Goal: Information Seeking & Learning: Check status

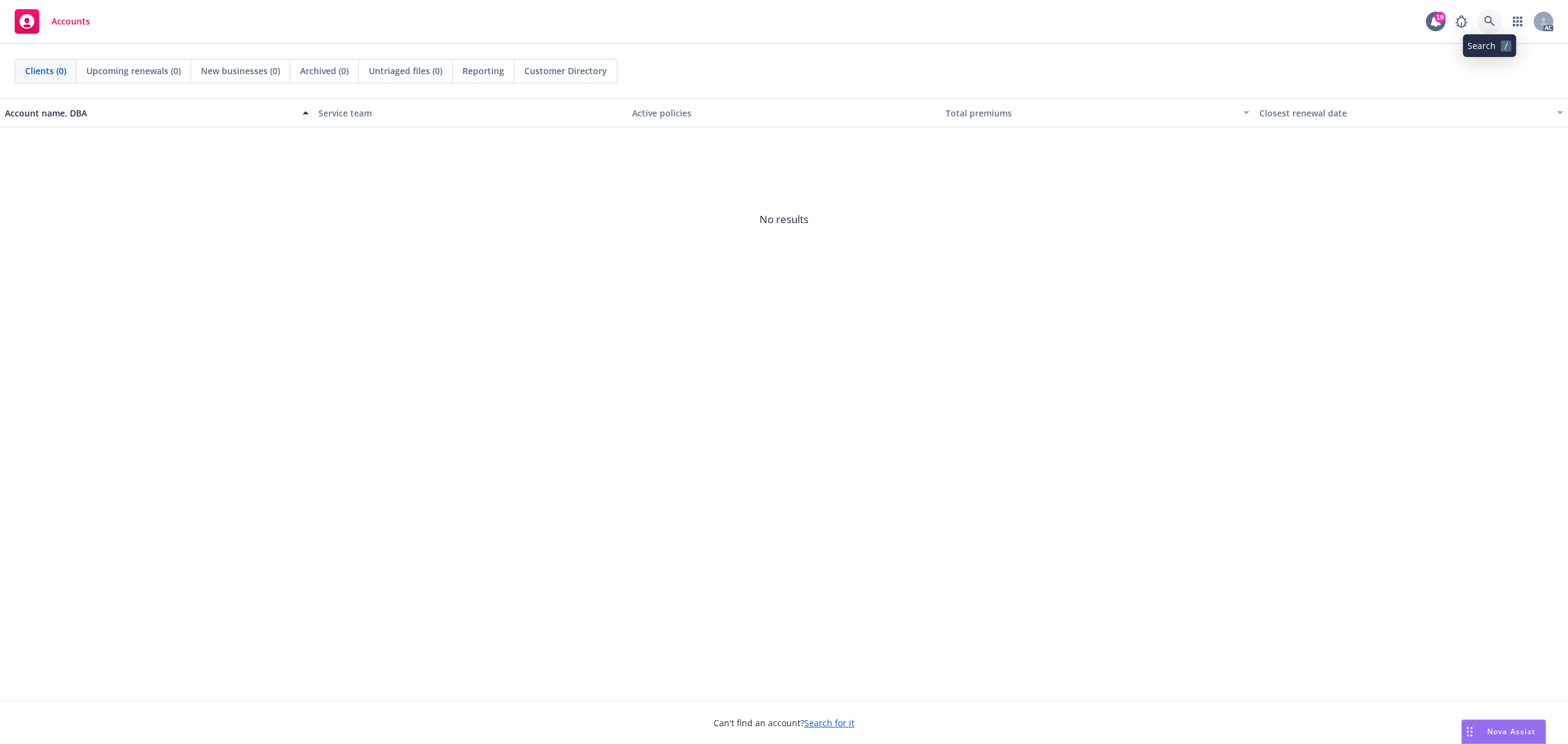
click at [1484, 27] on link at bounding box center [1490, 21] width 25 height 25
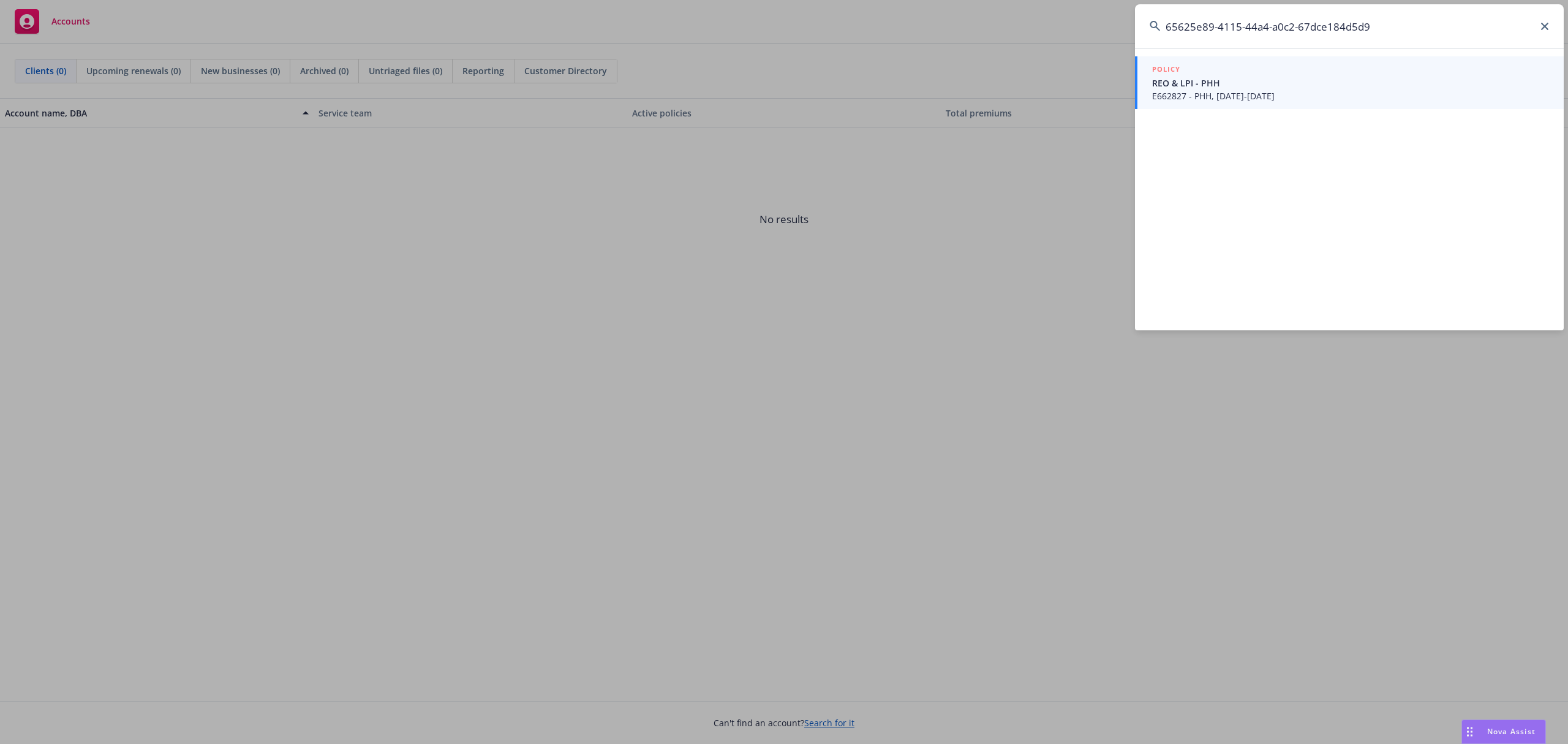
type input "65625e89-4115-44a4-a0c2-67dce184d5d9"
click at [1308, 93] on span "E662827 - PHH, [DATE]-[DATE]" at bounding box center [1350, 95] width 397 height 13
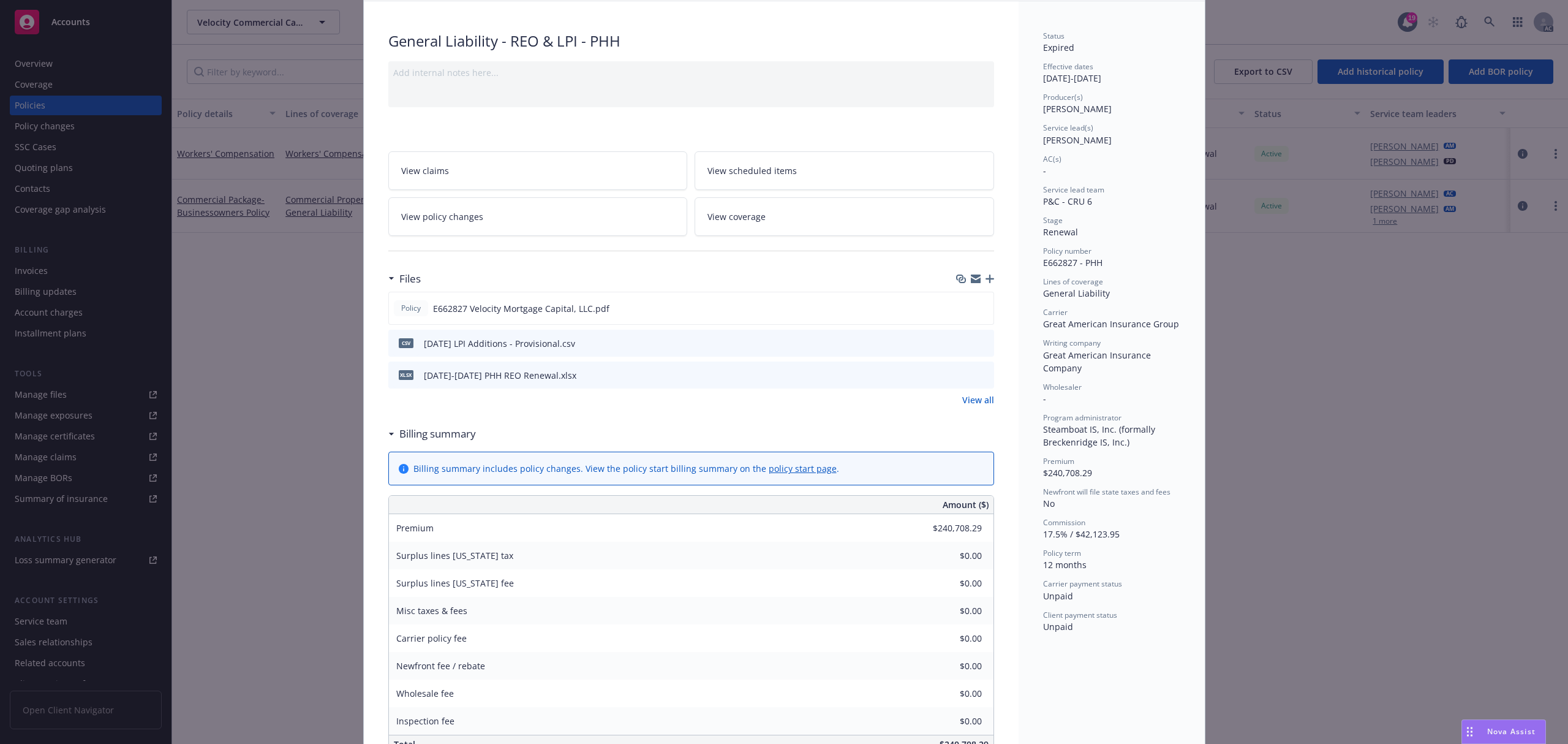
scroll to position [1, 0]
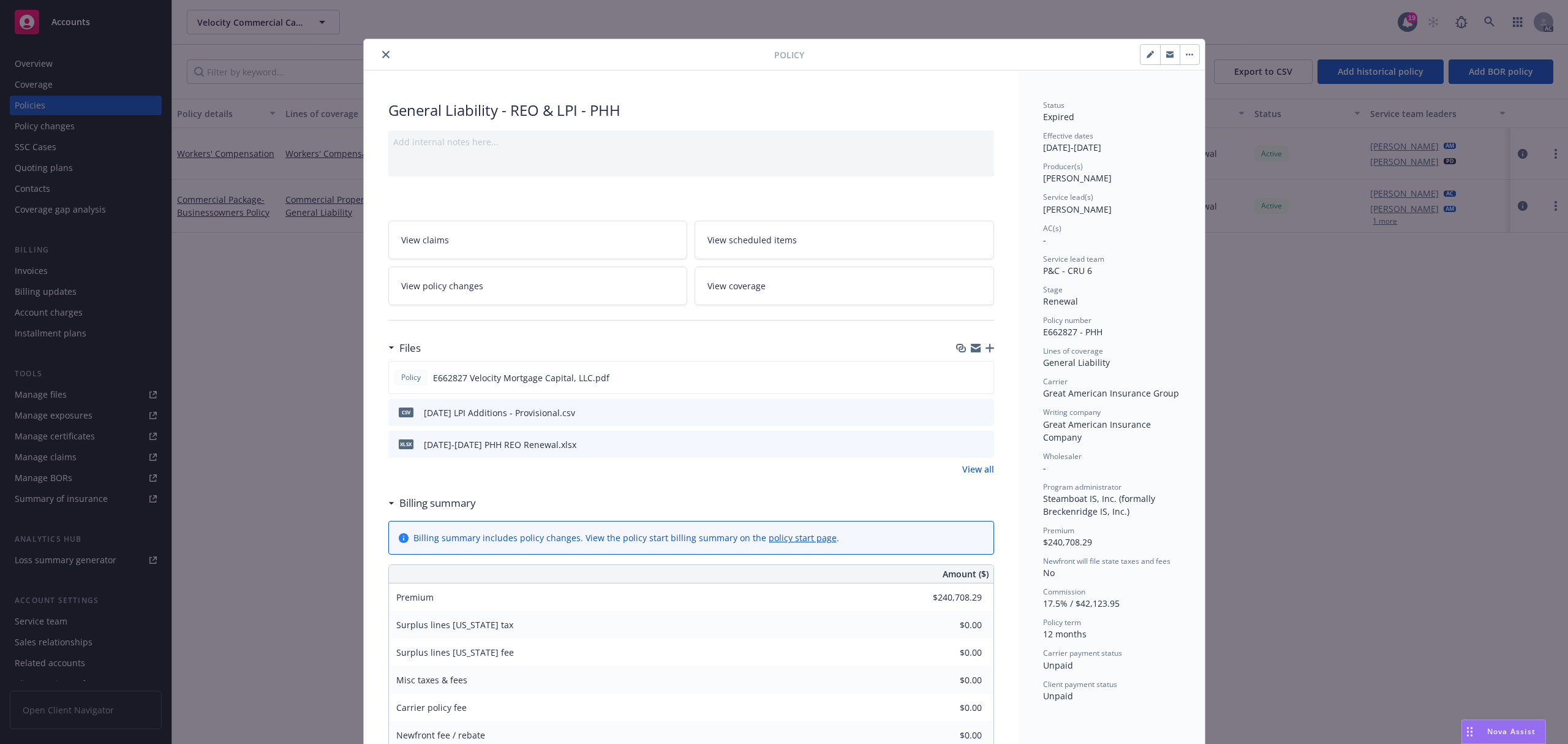
click at [1065, 418] on span "Great American Insurance Company" at bounding box center [1098, 430] width 111 height 25
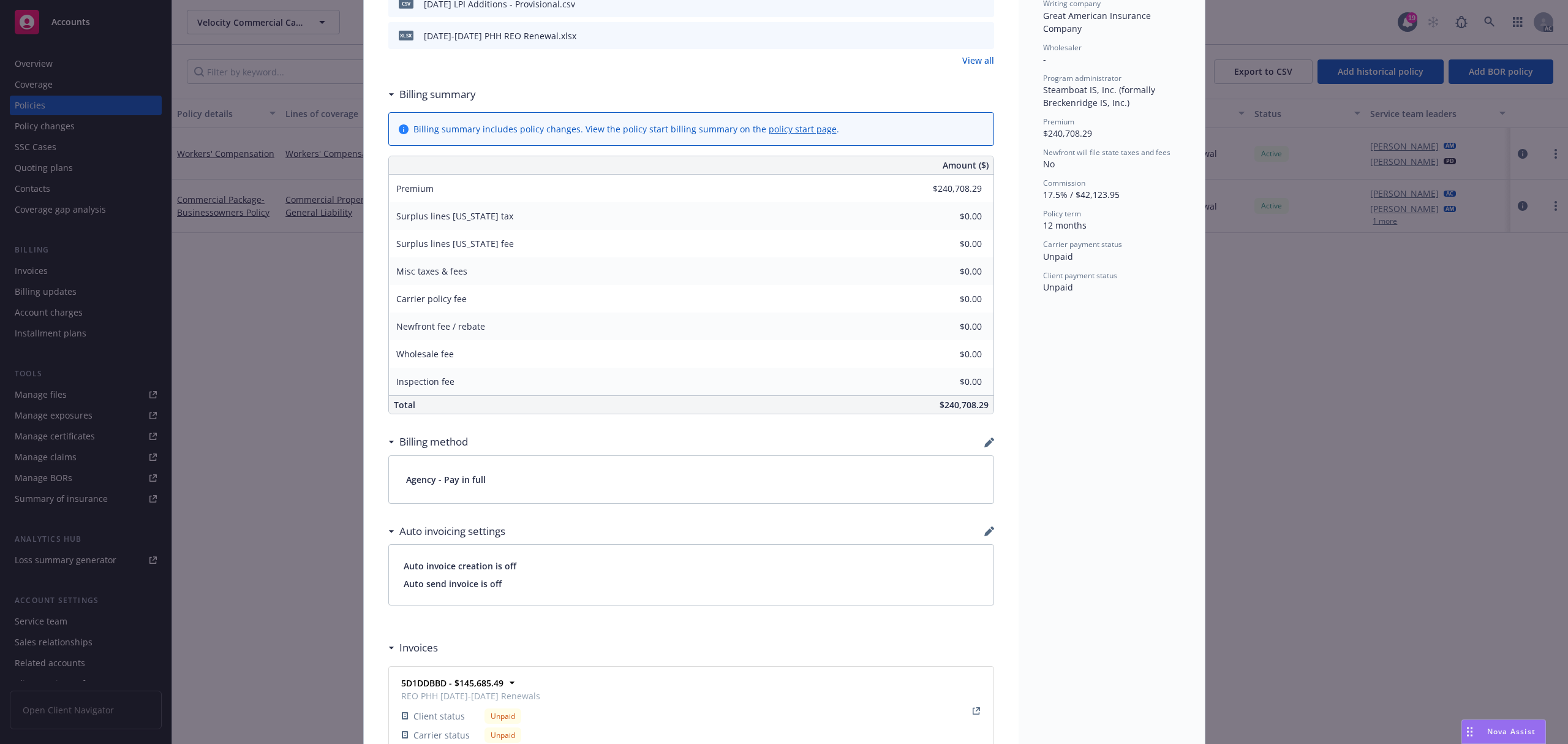
scroll to position [327, 0]
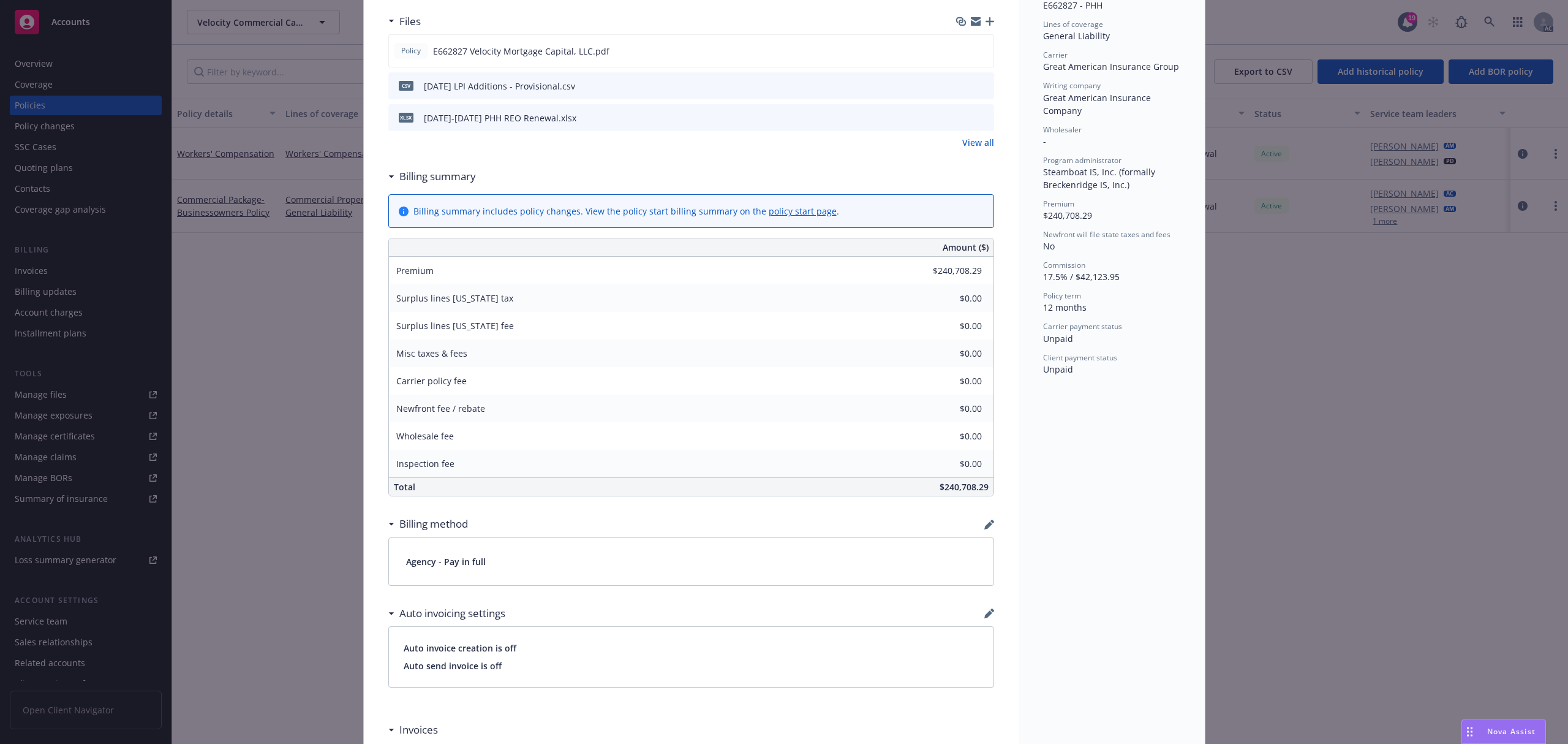
click at [1103, 388] on div "Status Expired Effective dates [DATE] - [DATE] Producer(s) [PERSON_NAME] Servic…" at bounding box center [1111, 426] width 186 height 1365
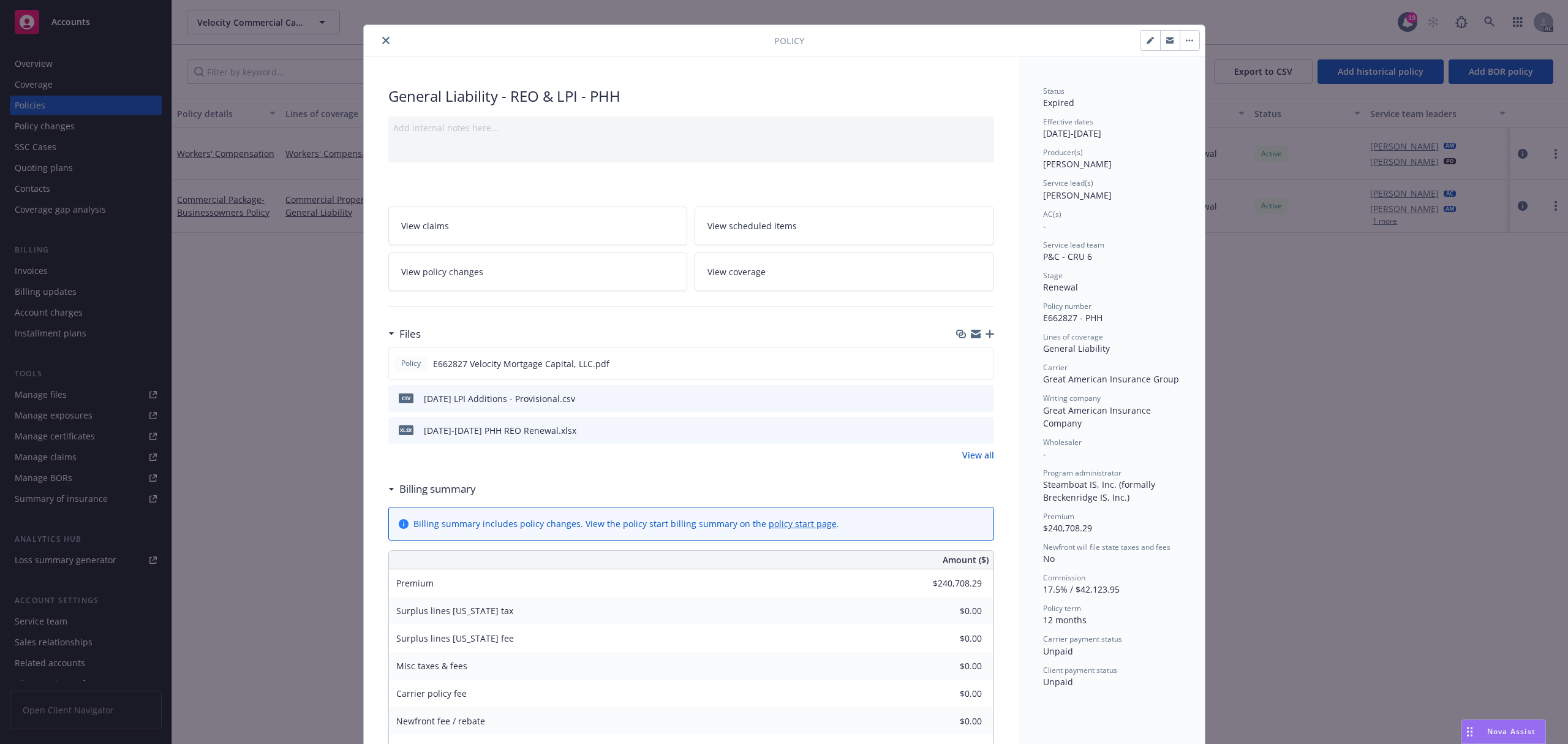
scroll to position [1, 0]
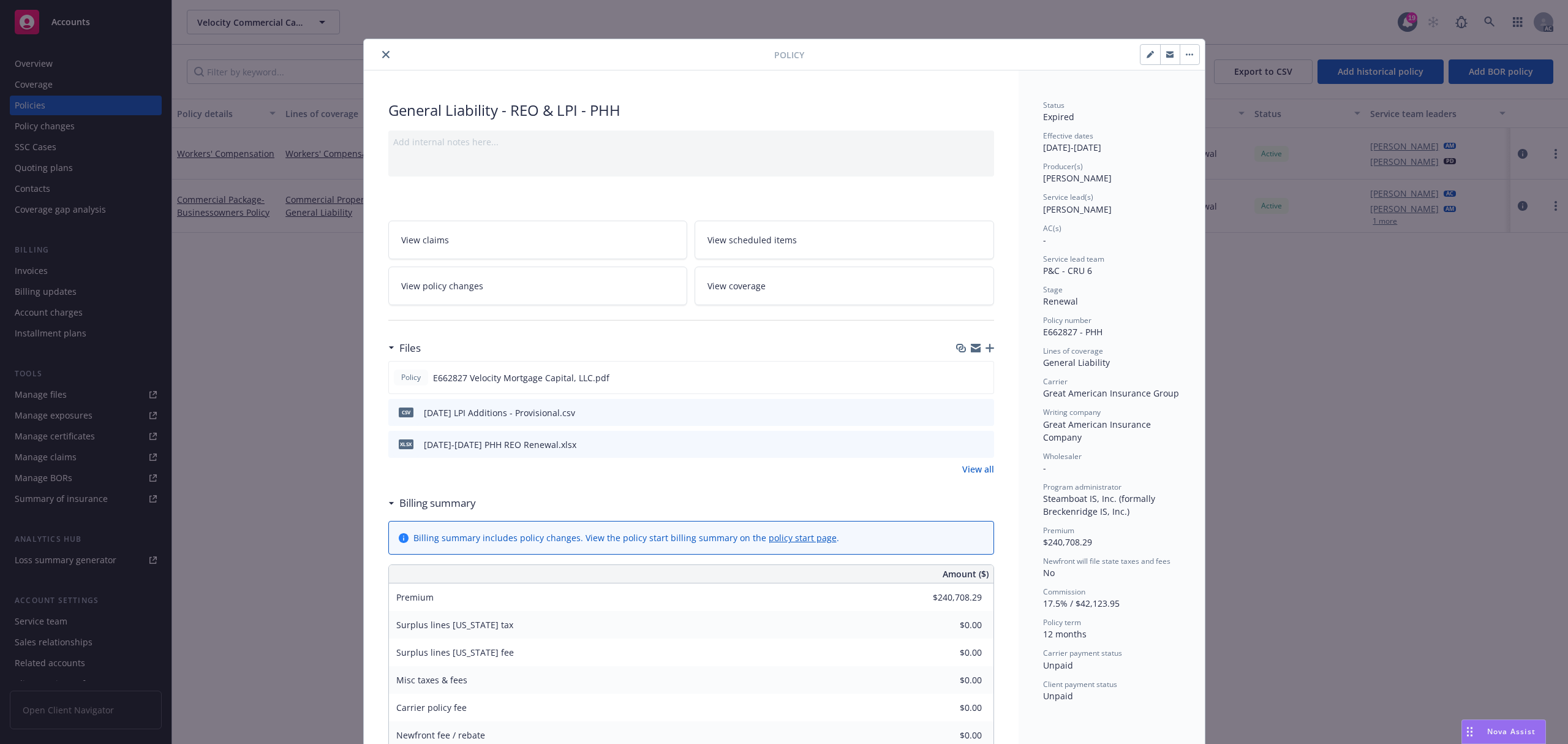
drag, startPoint x: 376, startPoint y: 54, endPoint x: 1550, endPoint y: 39, distance: 1174.1
click at [382, 54] on icon "close" at bounding box center [386, 54] width 8 height 8
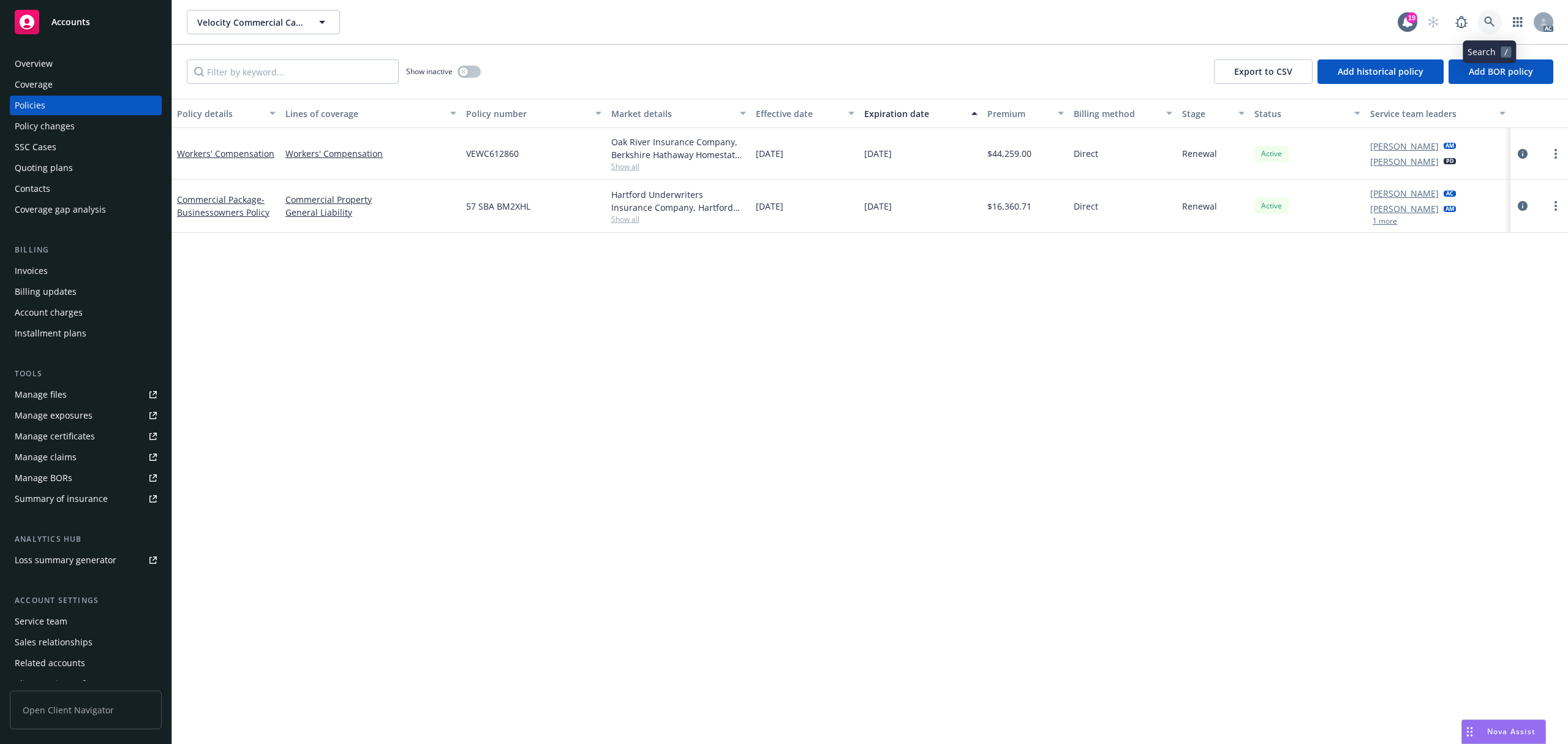
click at [1493, 22] on icon at bounding box center [1490, 21] width 11 height 11
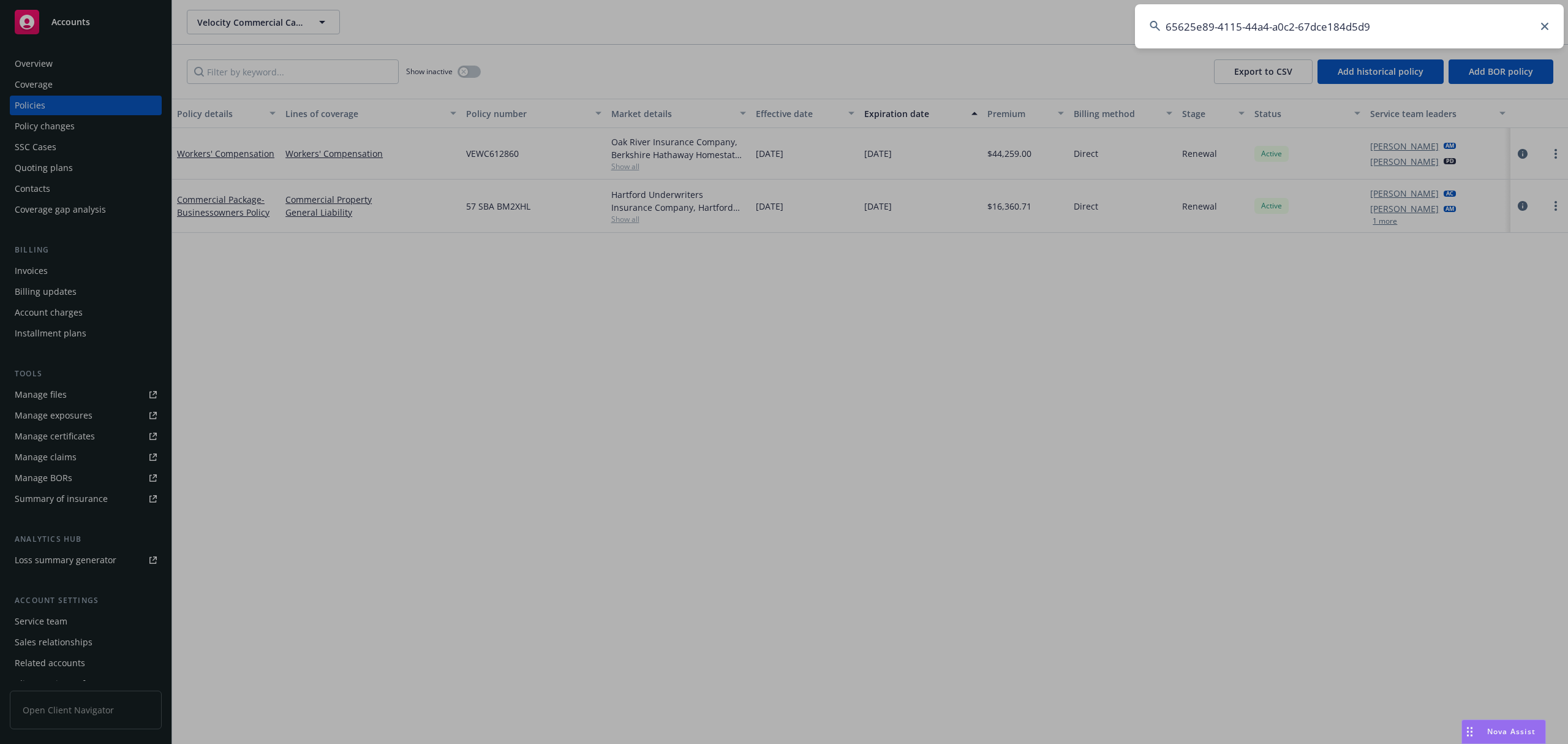
type input "65625e89-4115-44a4-a0c2-67dce184d5d9"
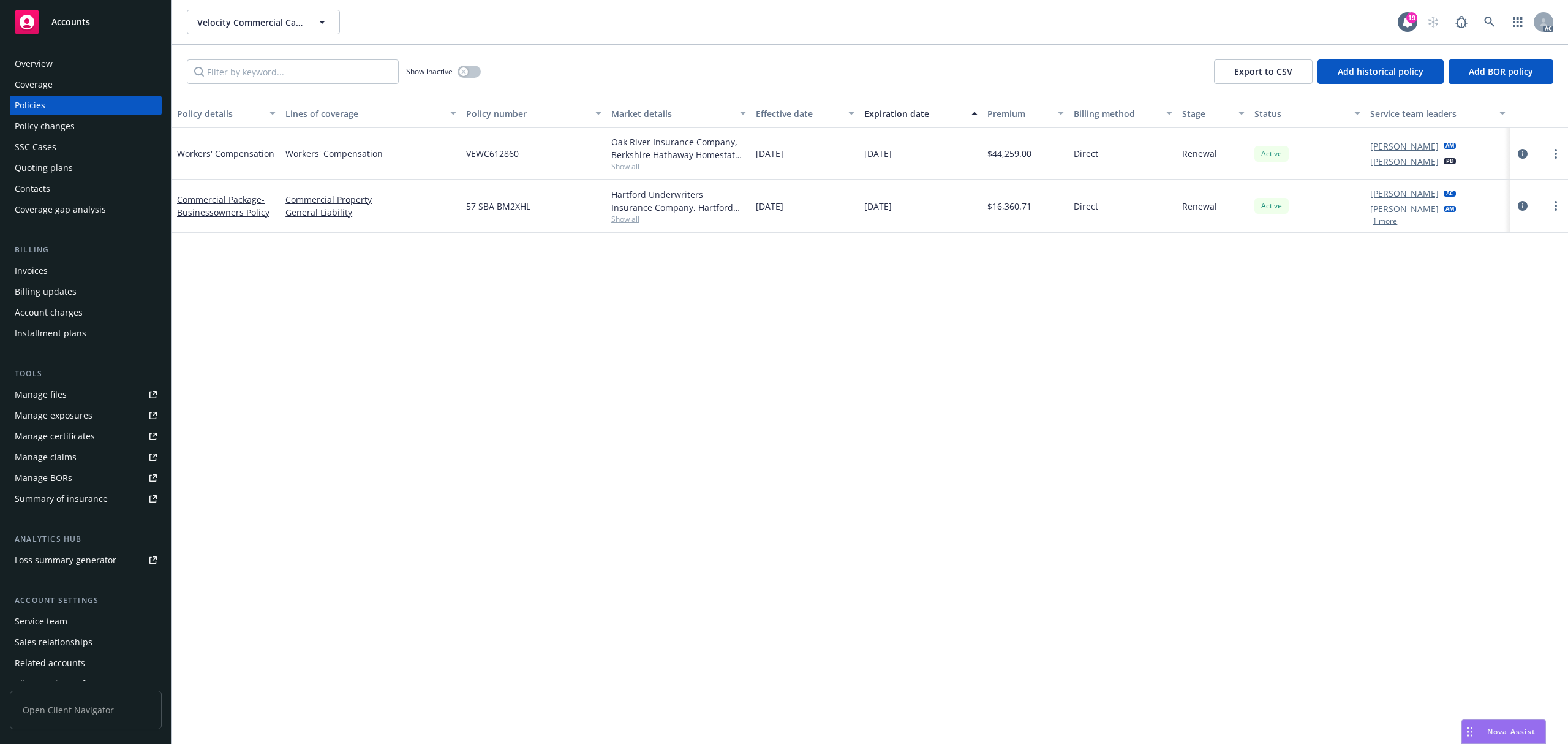
click at [1516, 212] on div at bounding box center [1540, 206] width 48 height 15
click at [1521, 205] on icon "circleInformation" at bounding box center [1523, 206] width 9 height 9
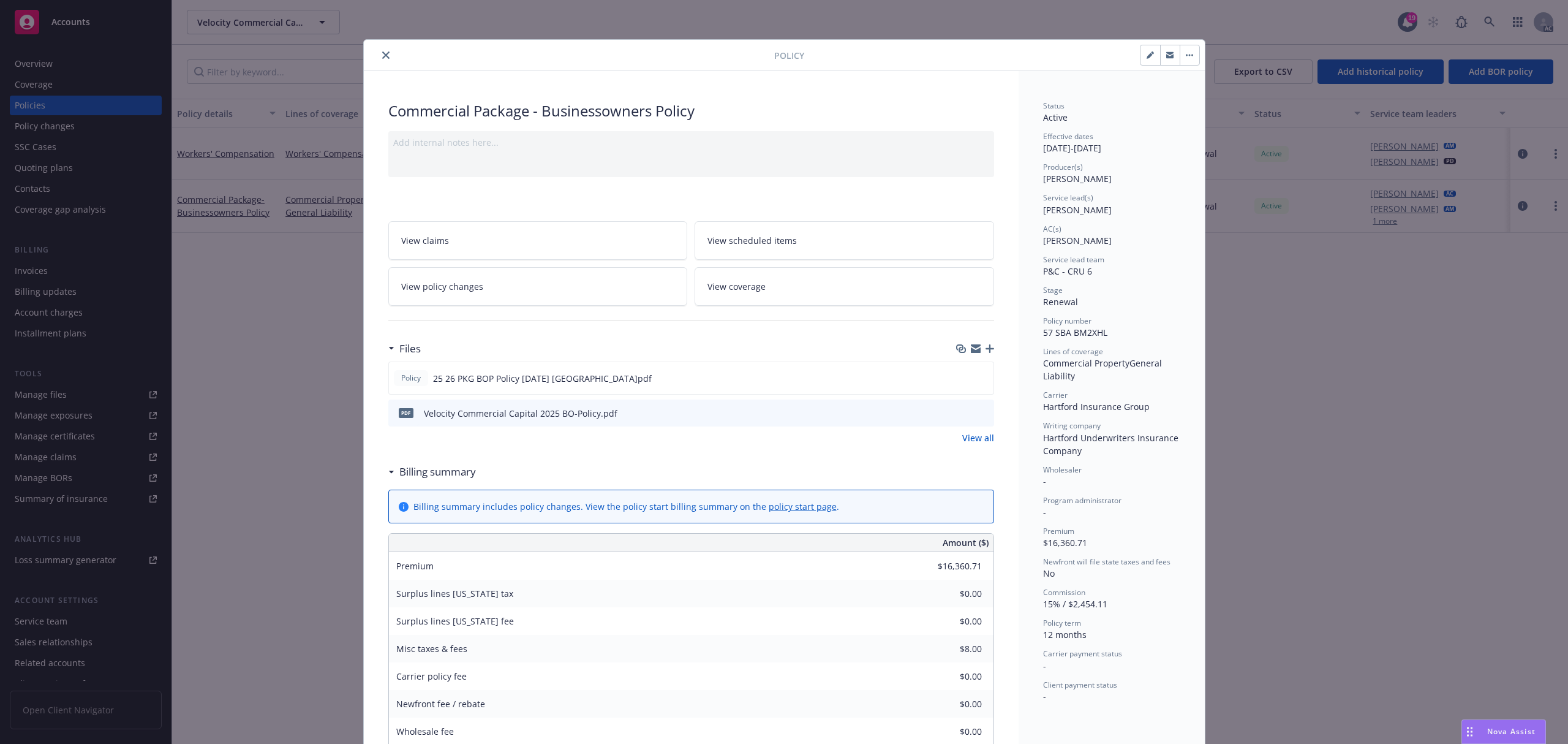
click at [382, 57] on icon "close" at bounding box center [386, 55] width 8 height 8
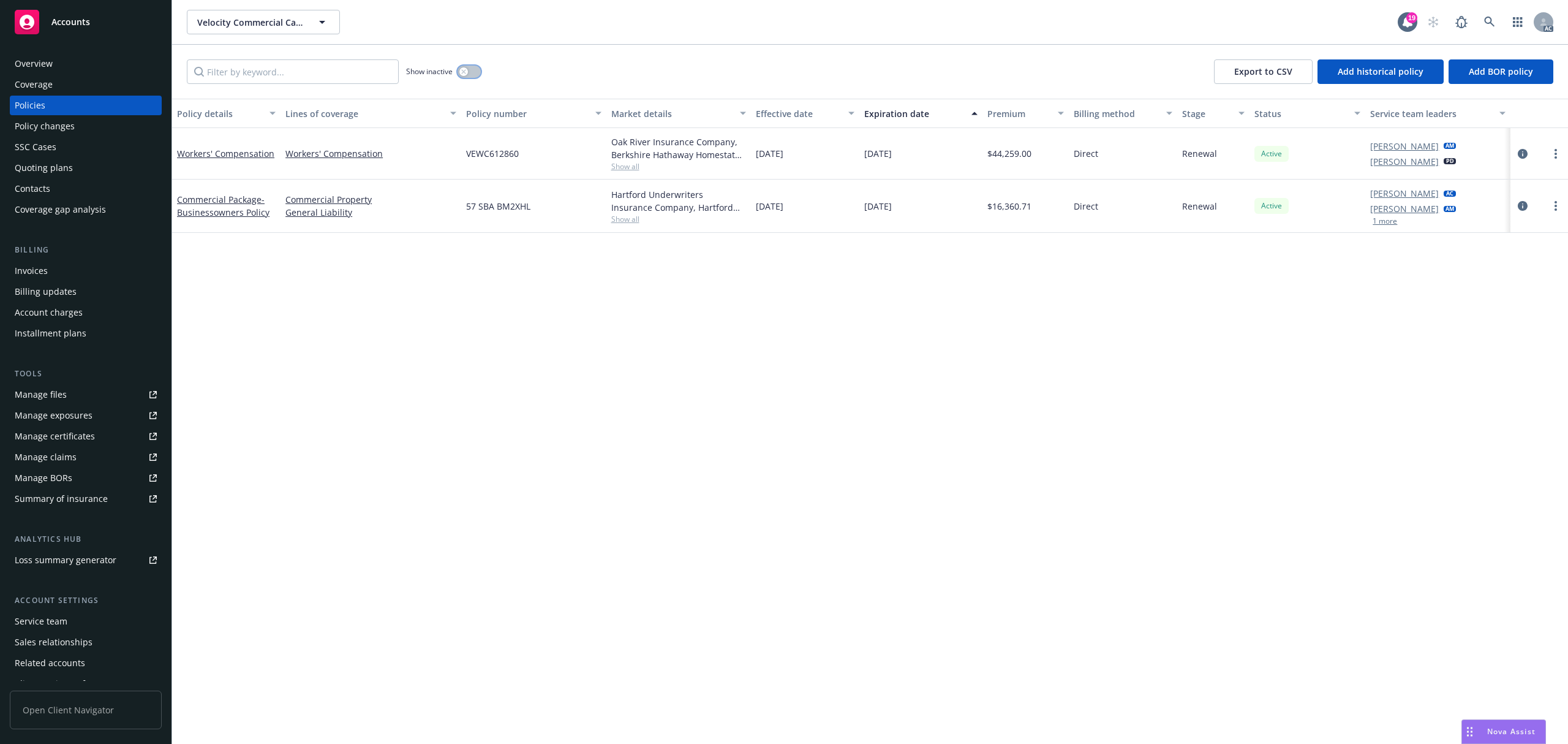
click at [470, 71] on button "button" at bounding box center [469, 72] width 23 height 12
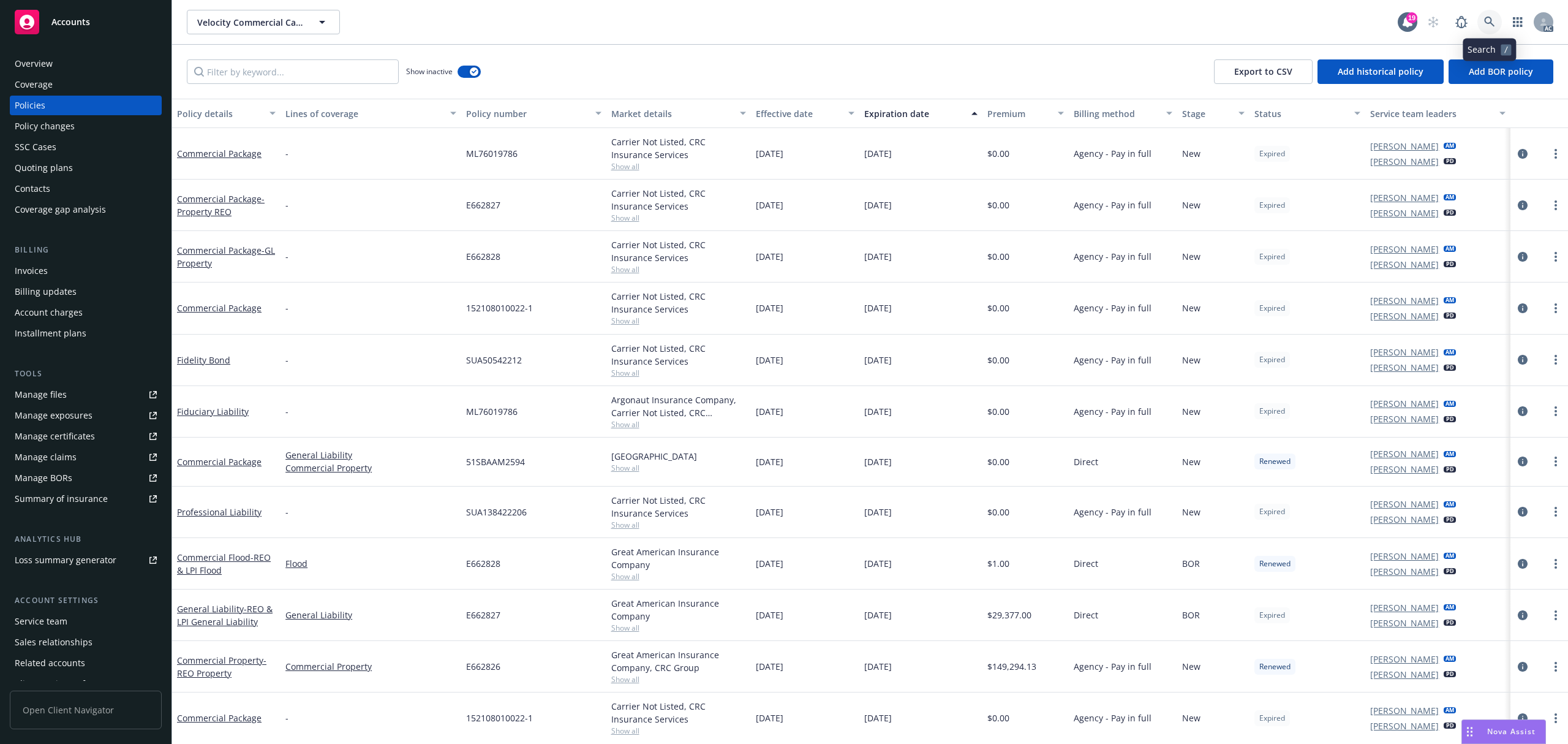
click at [1481, 21] on link at bounding box center [1490, 21] width 25 height 25
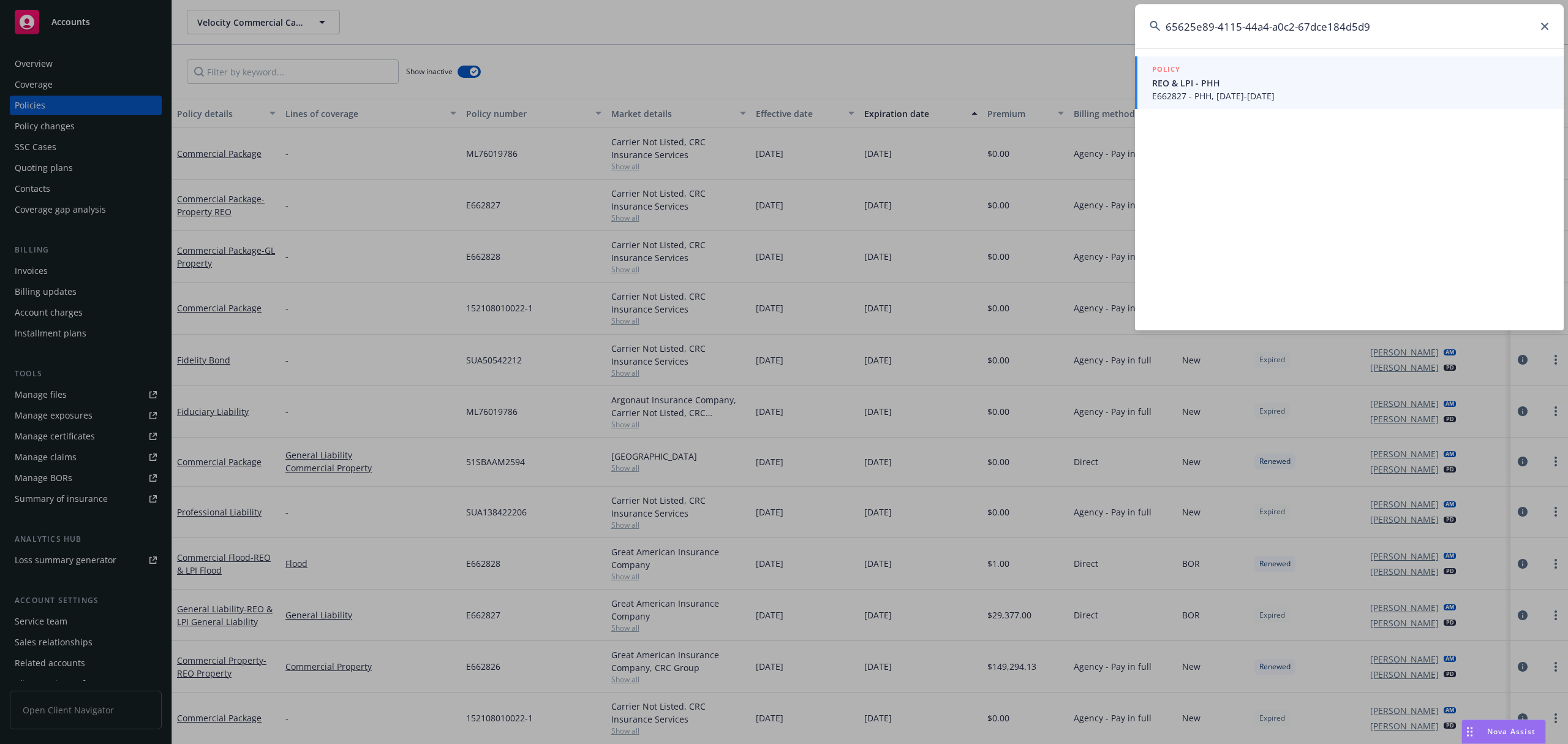
type input "65625e89-4115-44a4-a0c2-67dce184d5d9"
click at [1276, 72] on div "POLICY" at bounding box center [1350, 70] width 397 height 14
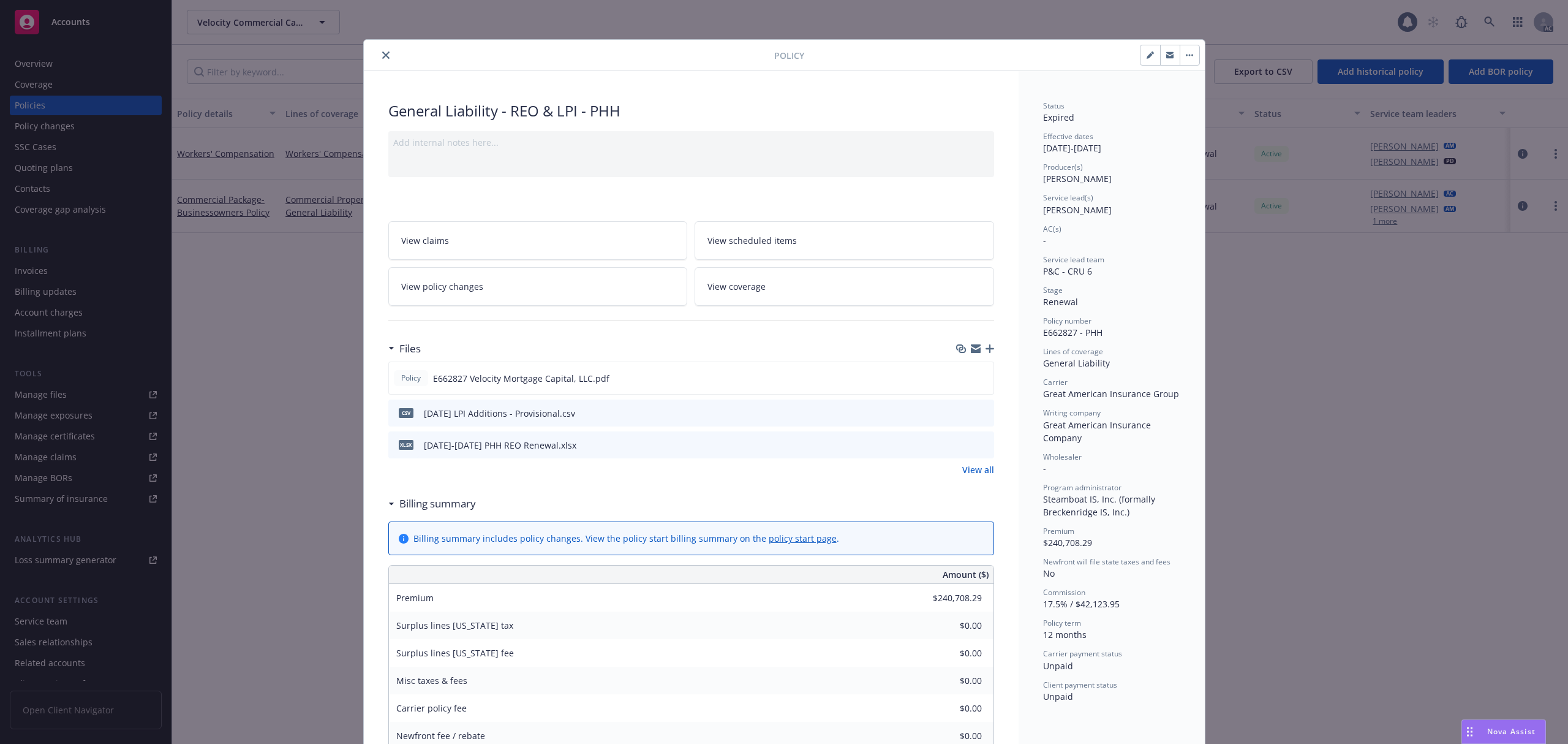
scroll to position [37, 0]
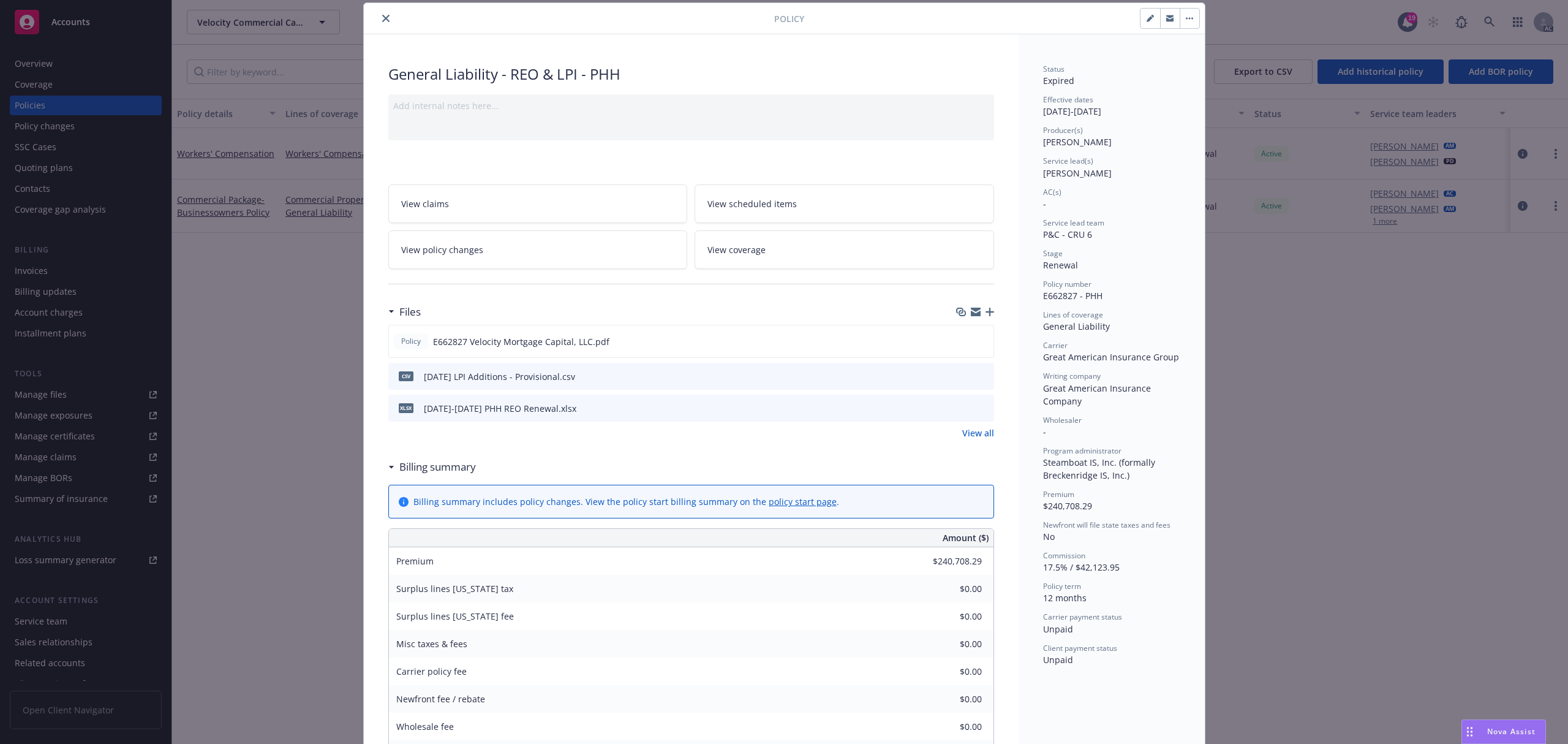
click at [1052, 298] on span "E662827 - PHH" at bounding box center [1073, 296] width 59 height 12
click at [1091, 297] on span "E662827 - PHH" at bounding box center [1073, 296] width 59 height 12
drag, startPoint x: 1098, startPoint y: 296, endPoint x: 1035, endPoint y: 294, distance: 63.0
click at [1035, 294] on div "Status Expired Effective dates [DATE] - [DATE] Producer(s) [PERSON_NAME] Servic…" at bounding box center [1111, 717] width 186 height 1365
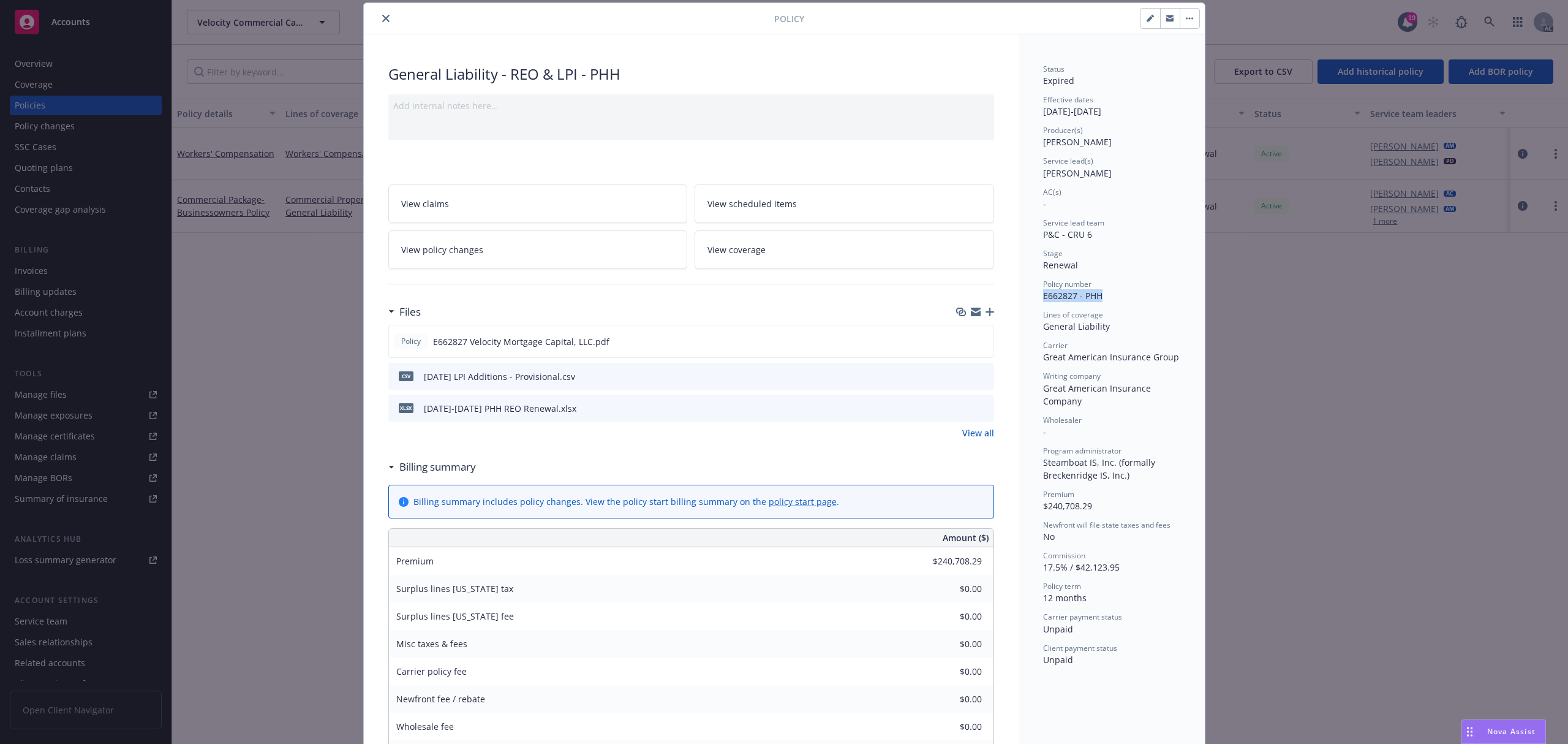
copy span "E662827 - PHH"
click at [382, 17] on icon "close" at bounding box center [386, 18] width 8 height 8
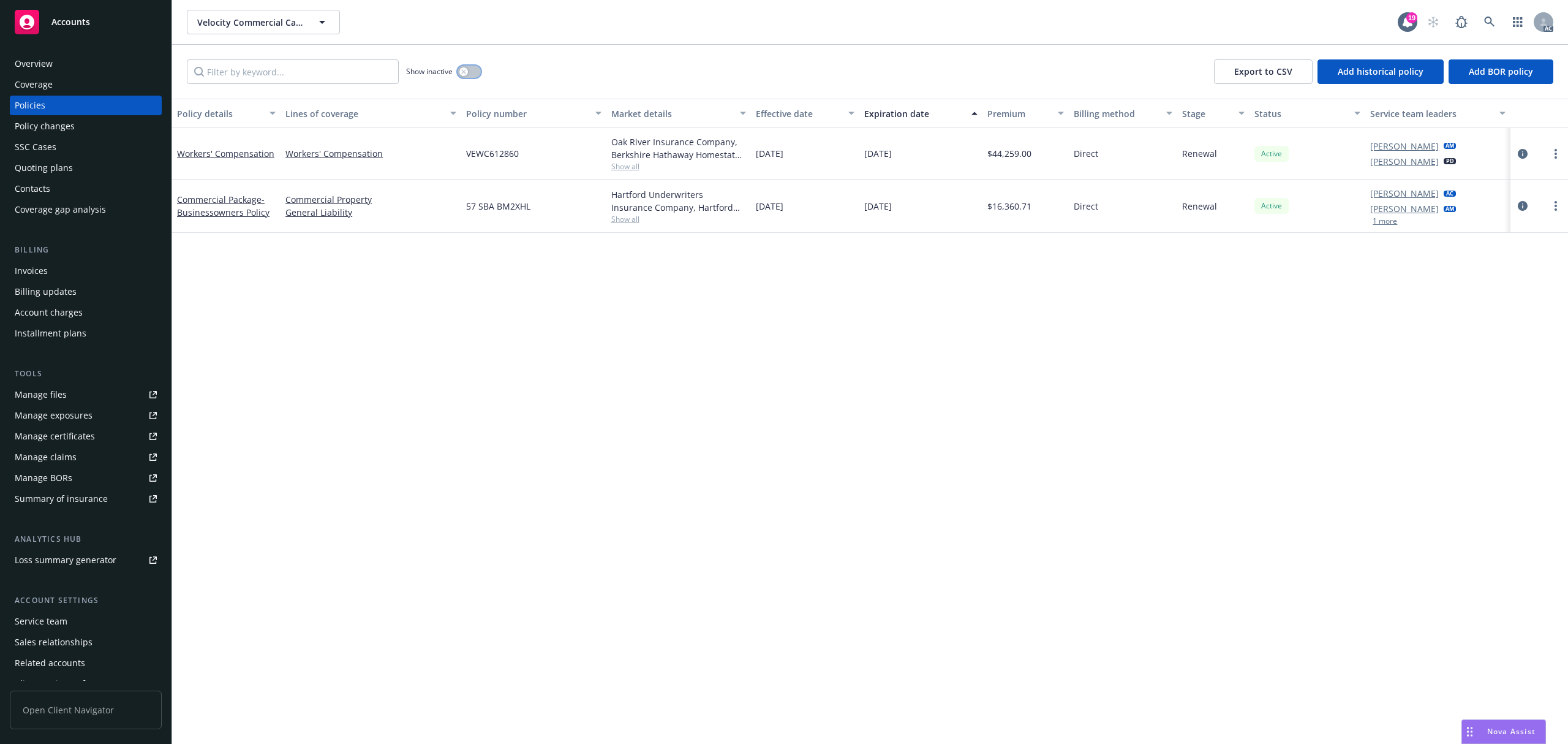
click at [470, 71] on button "button" at bounding box center [469, 72] width 23 height 12
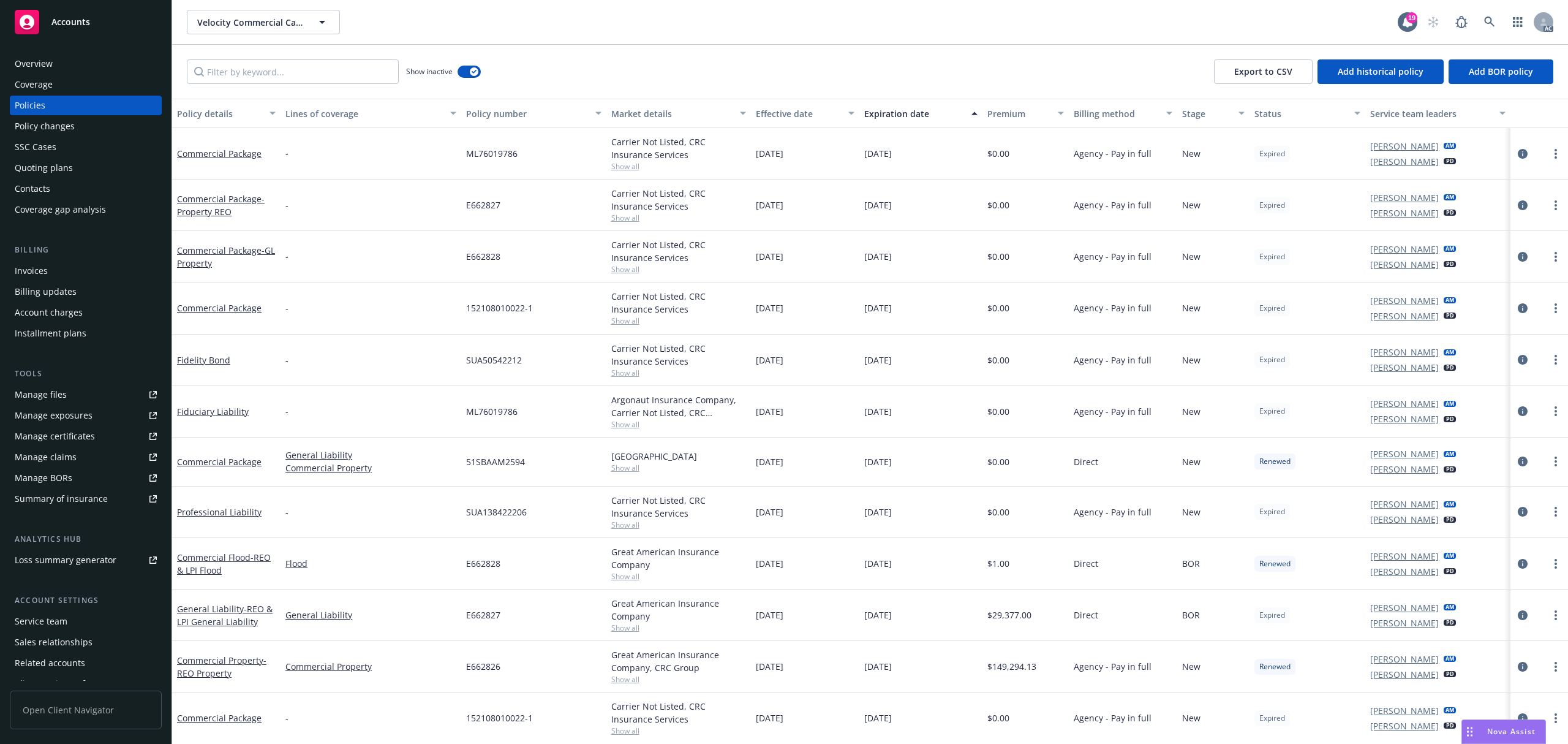
click at [542, 189] on div "E662827" at bounding box center [533, 206] width 145 height 51
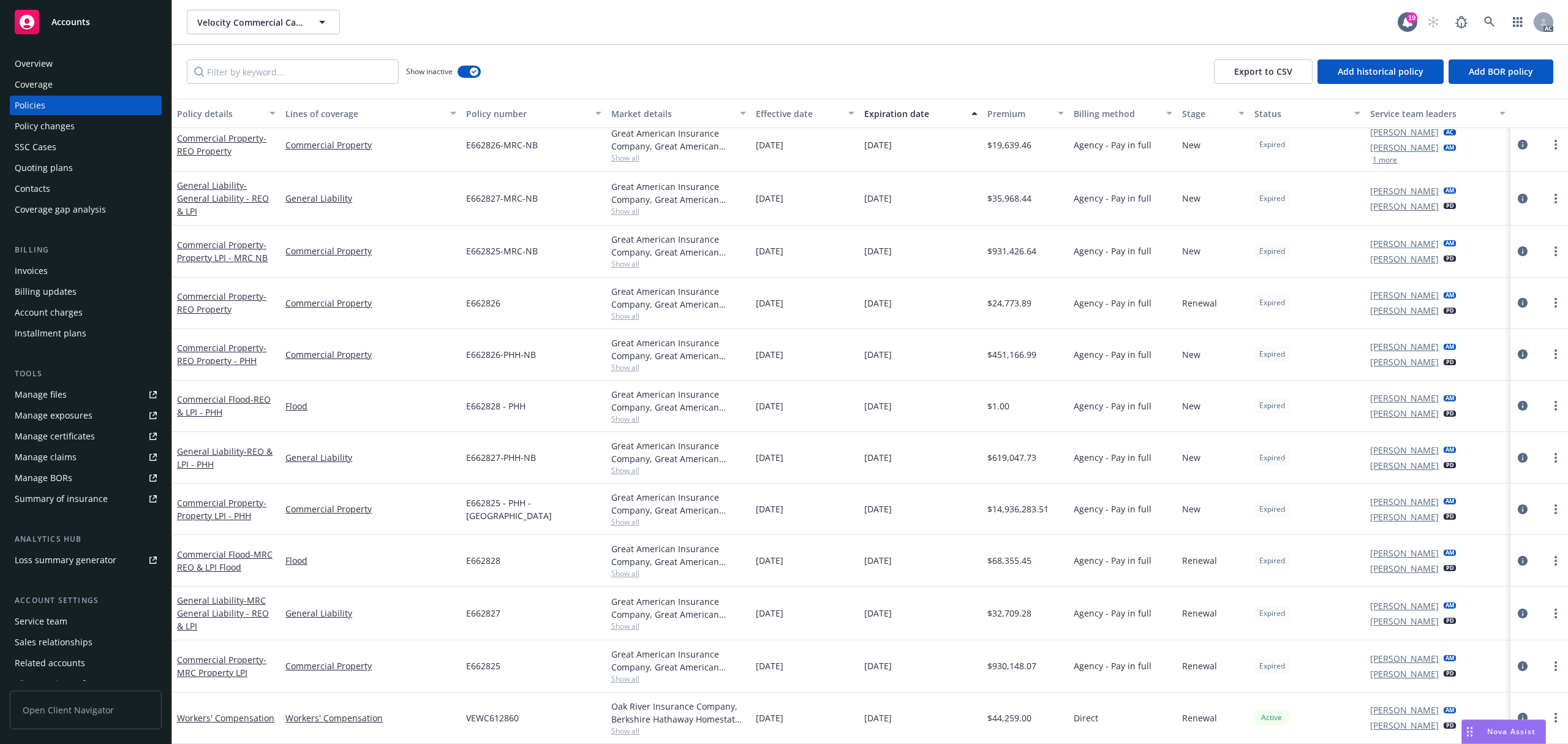
scroll to position [1242, 0]
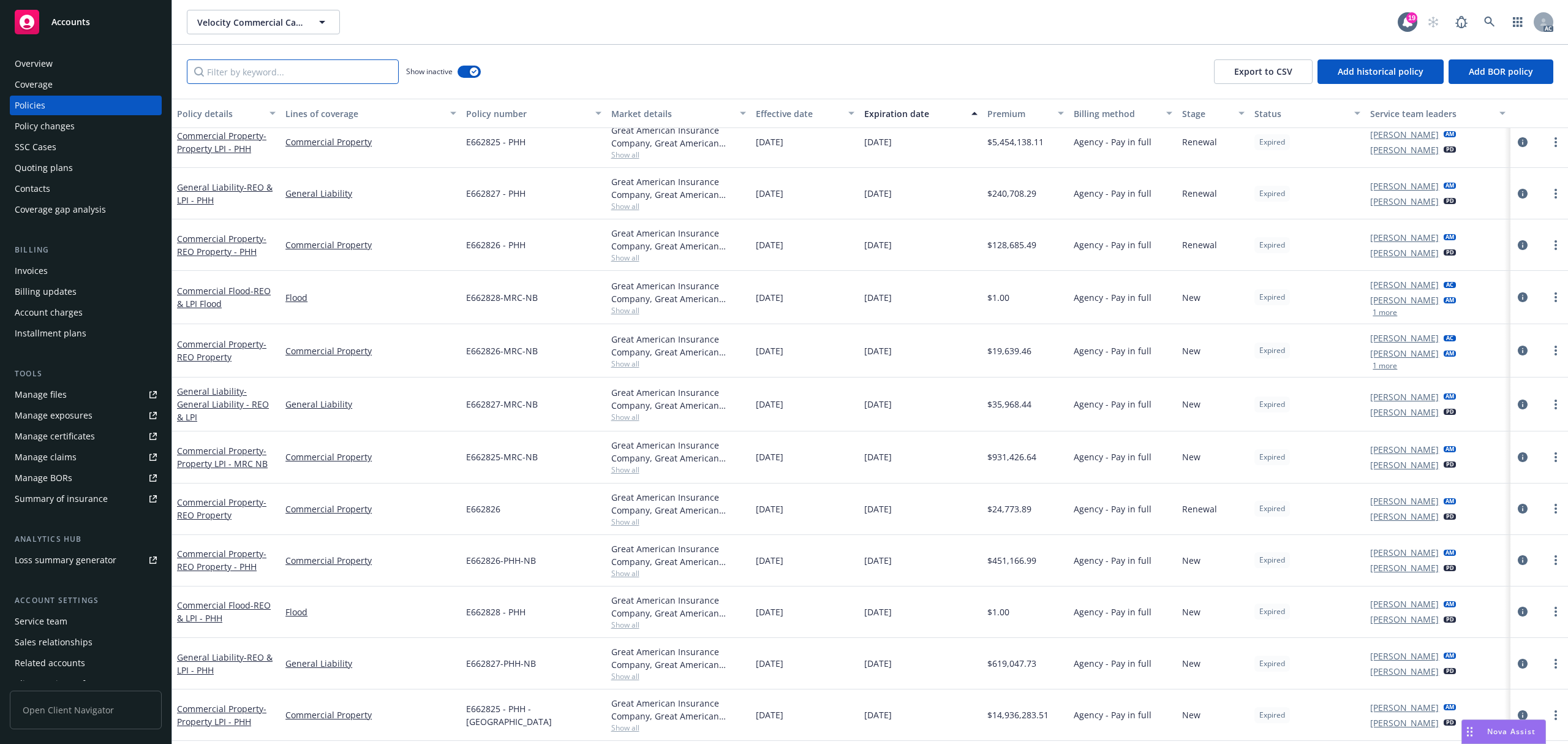
click at [354, 81] on input "Filter by keyword..." at bounding box center [292, 71] width 212 height 25
paste input "E662827 - PHH"
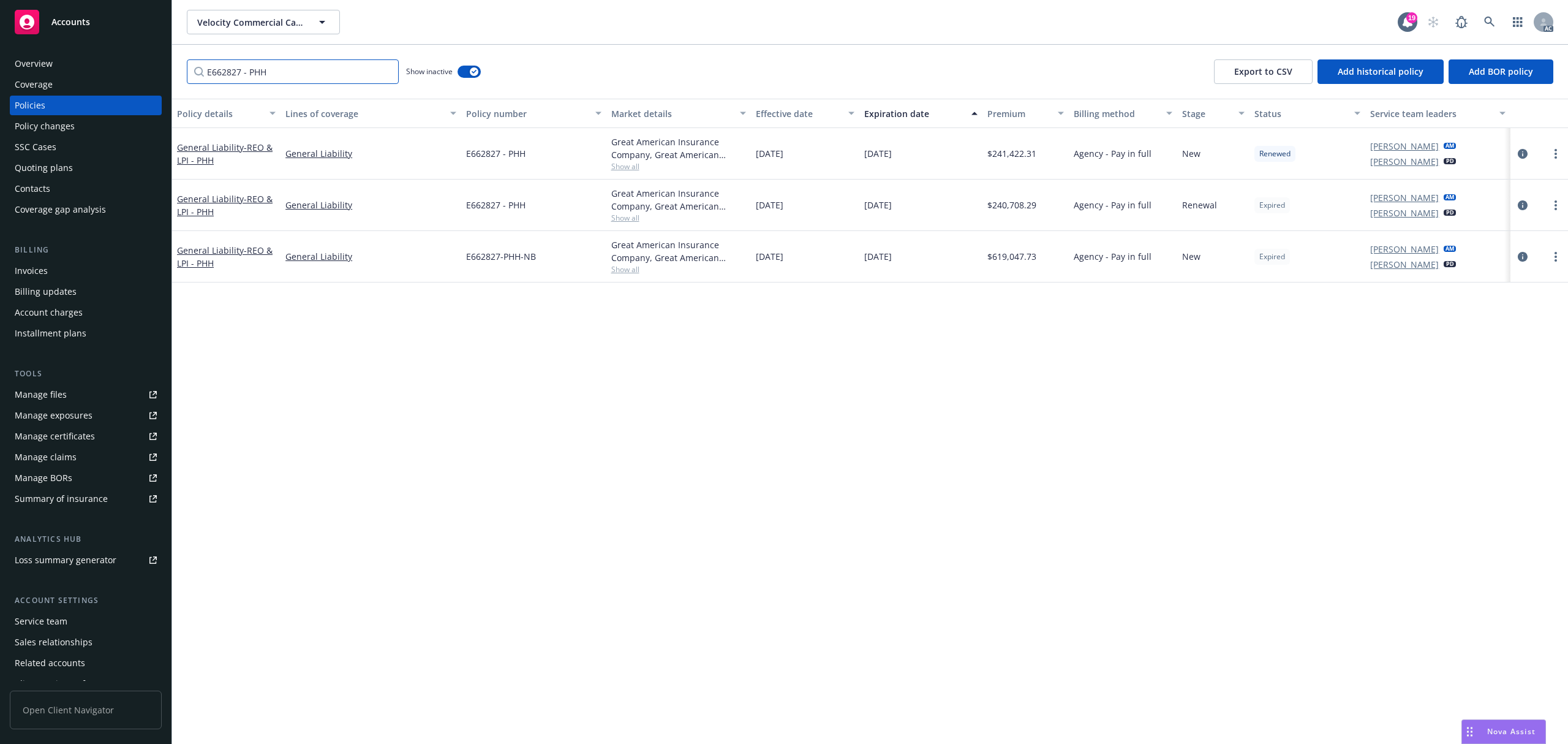
type input "E662827 - PHH"
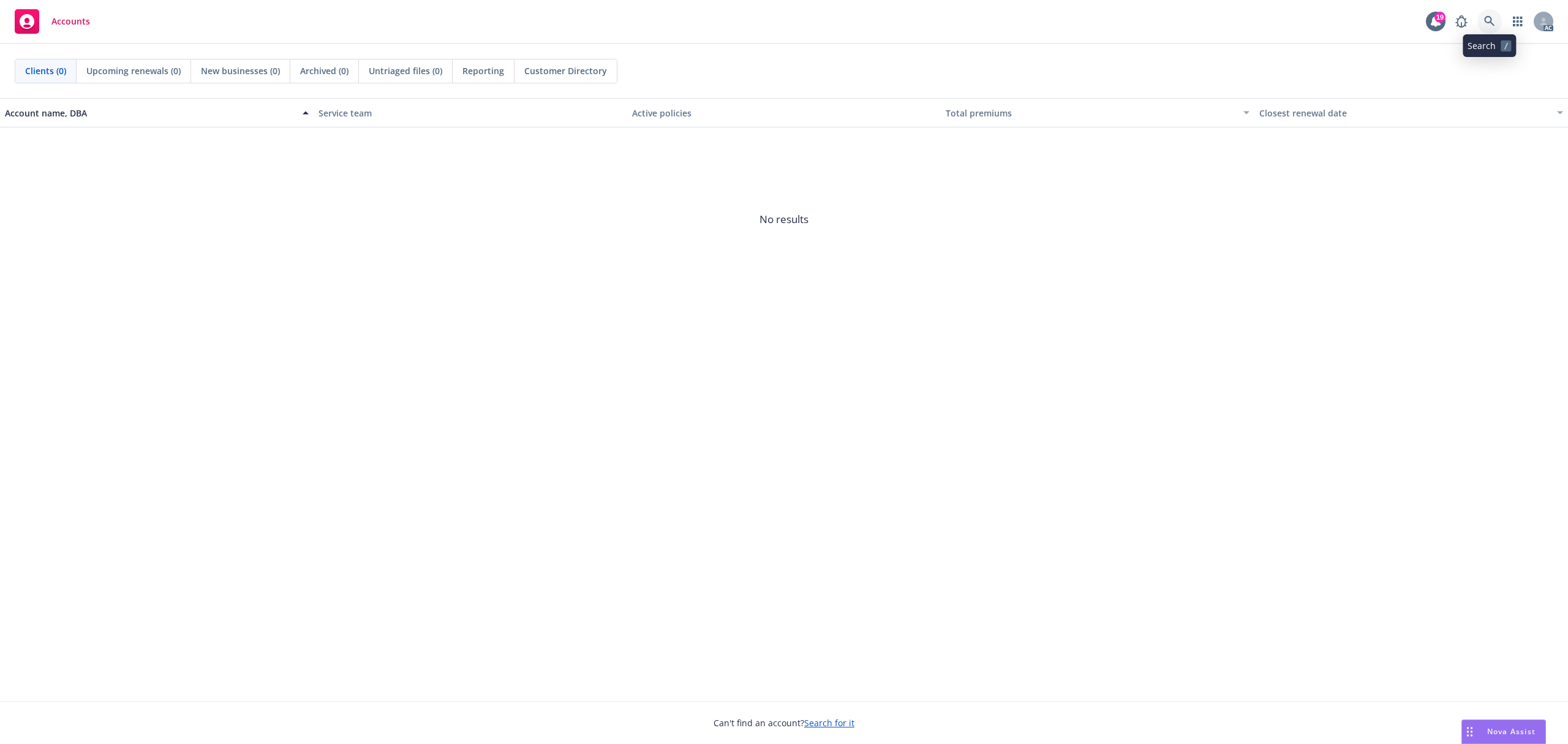
click at [1493, 22] on icon at bounding box center [1490, 21] width 11 height 11
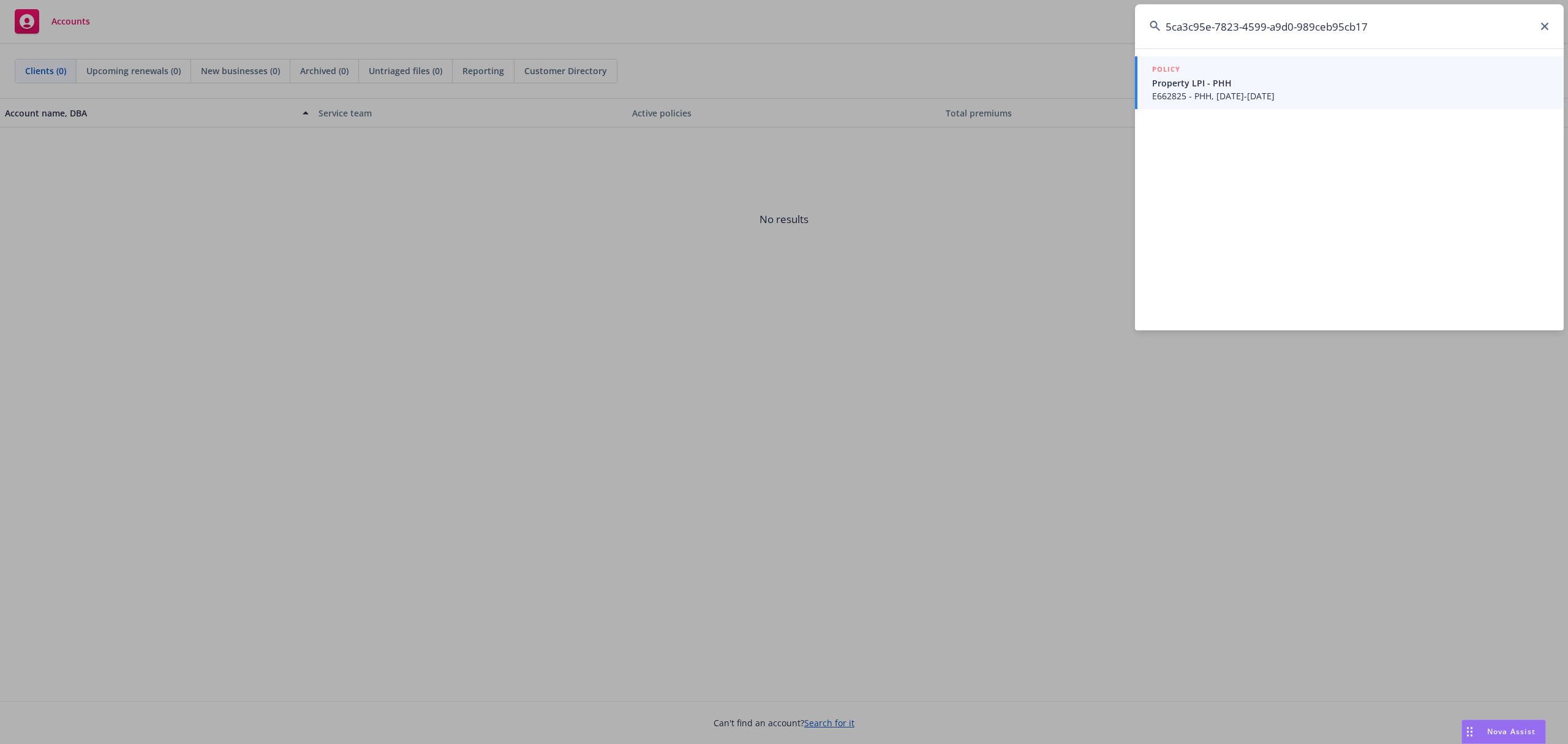
type input "5ca3c95e-7823-4599-a9d0-989ceb95cb17"
click at [1295, 97] on span "E662825 - PHH, 08/01/2024-08/01/2025" at bounding box center [1350, 95] width 397 height 13
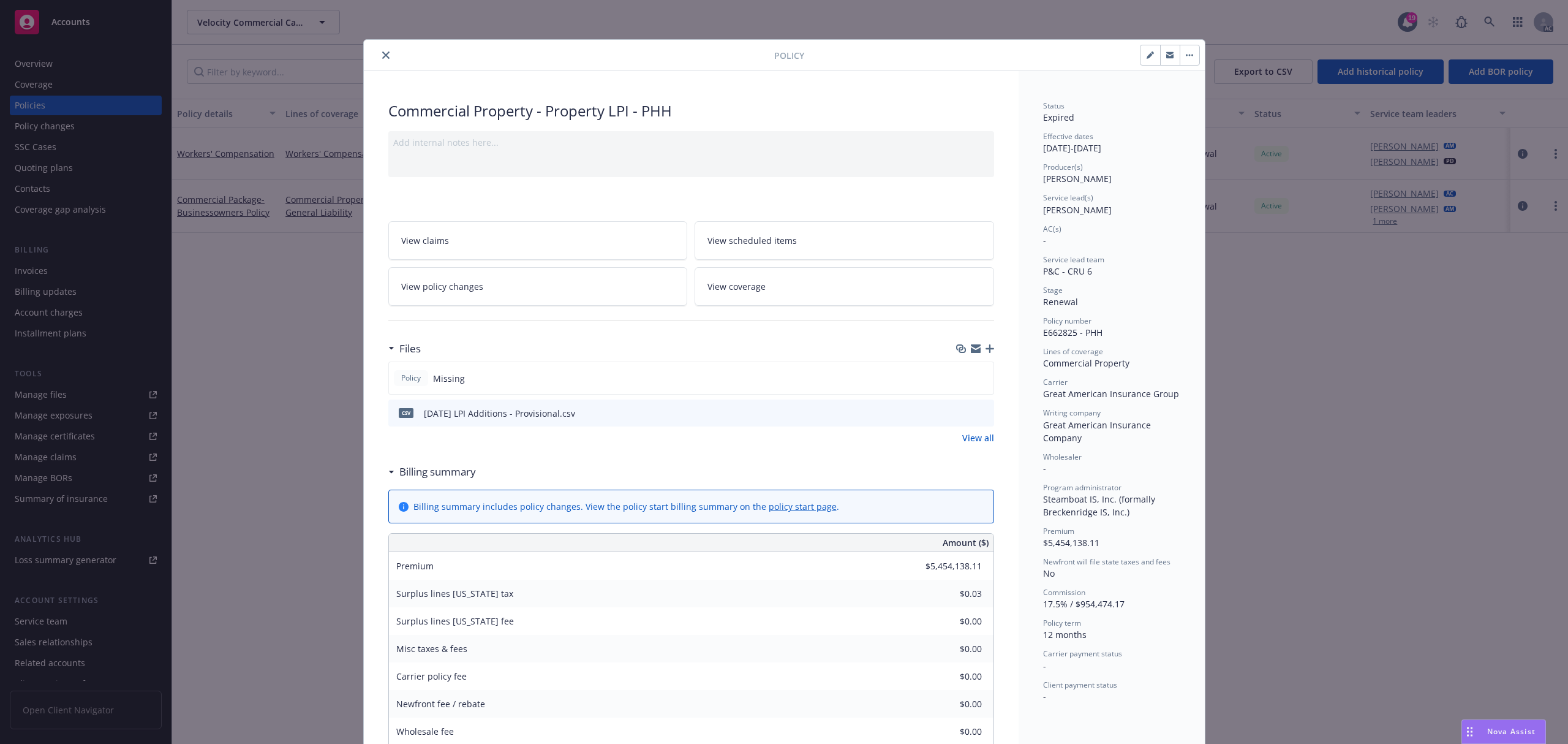
click at [1050, 337] on span "E662825 - PHH" at bounding box center [1073, 333] width 59 height 12
copy span "E662825 - PHH"
click at [371, 59] on div at bounding box center [571, 55] width 405 height 15
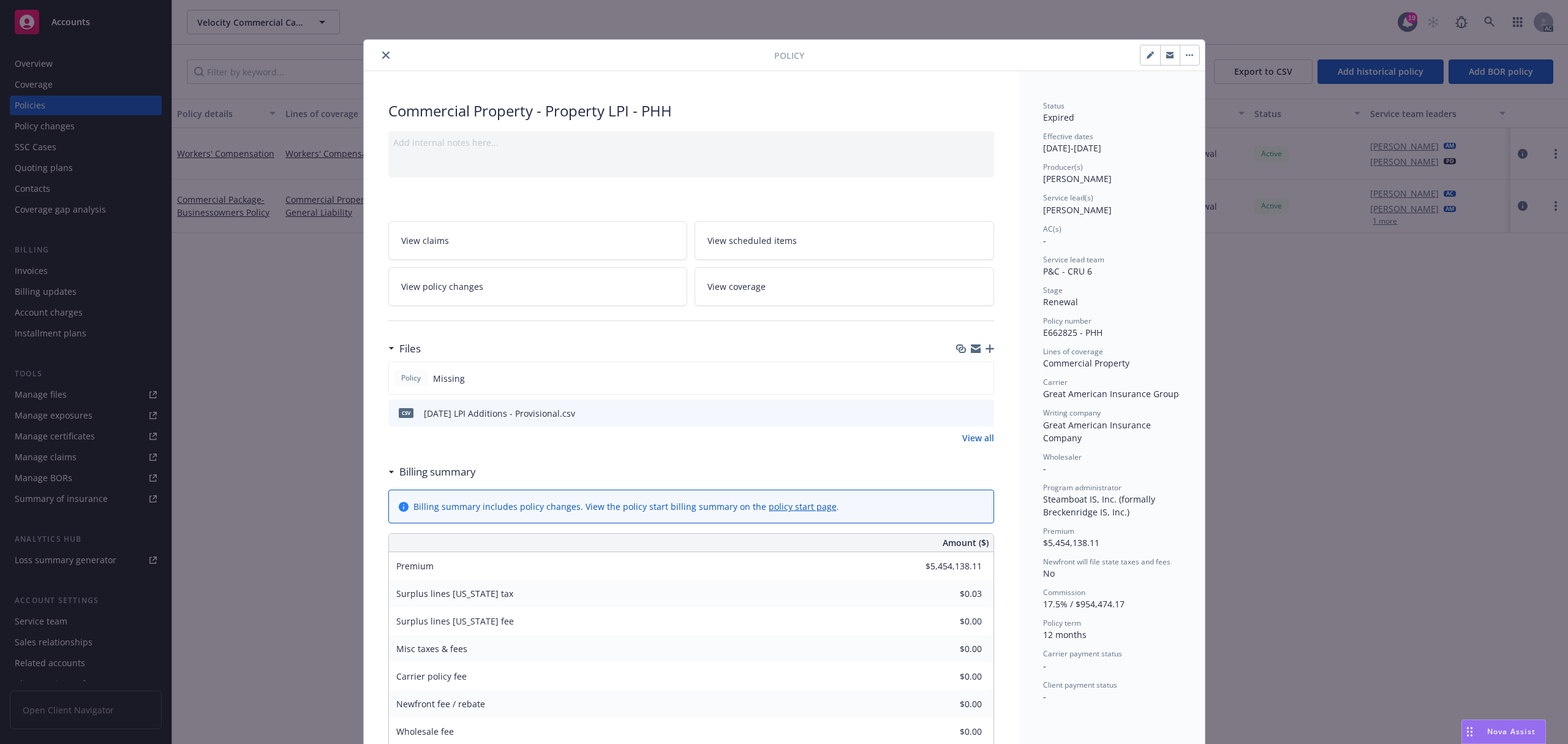
click at [382, 51] on icon "close" at bounding box center [386, 55] width 8 height 8
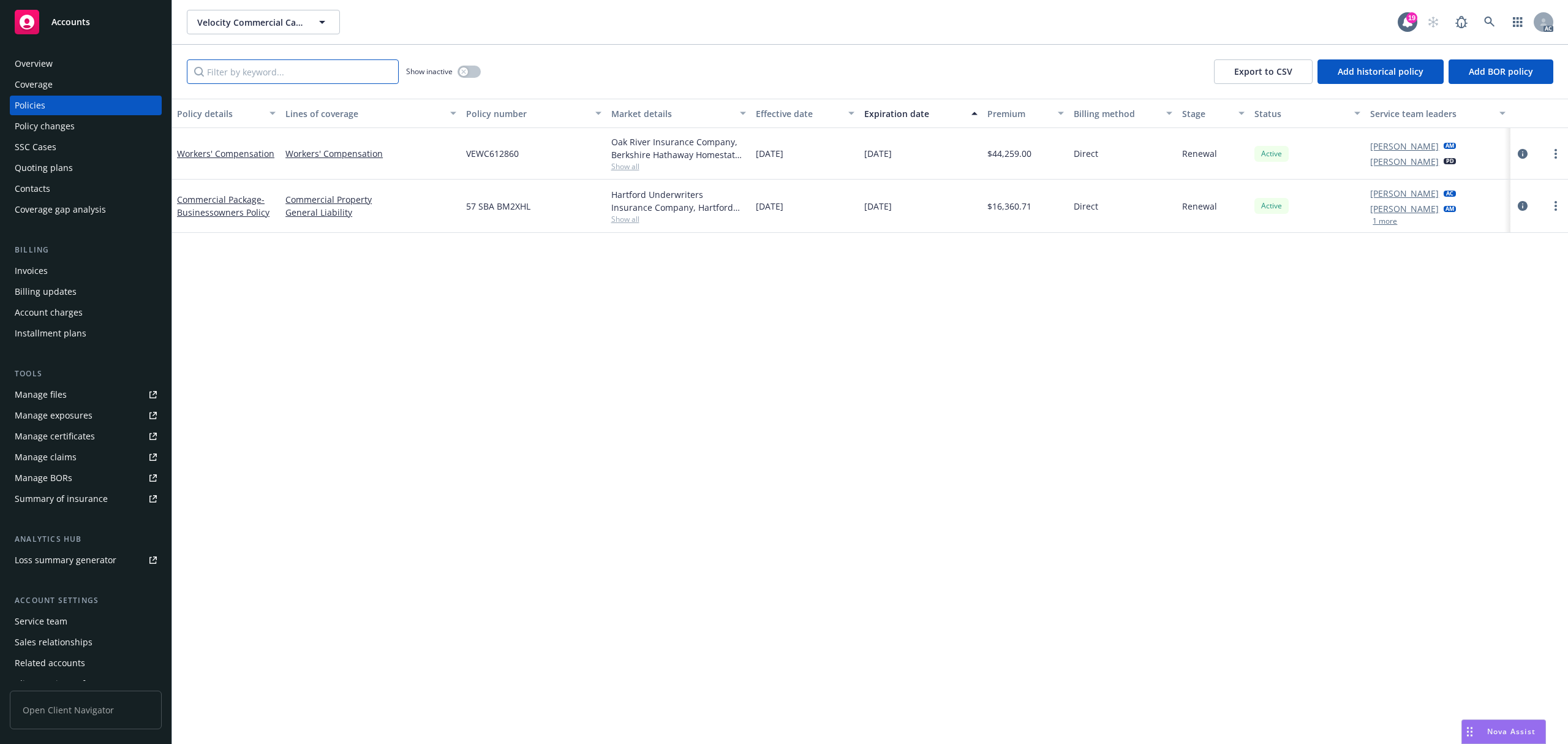
click at [331, 69] on input "Filter by keyword..." at bounding box center [292, 71] width 212 height 25
paste input "E662825 - PHH"
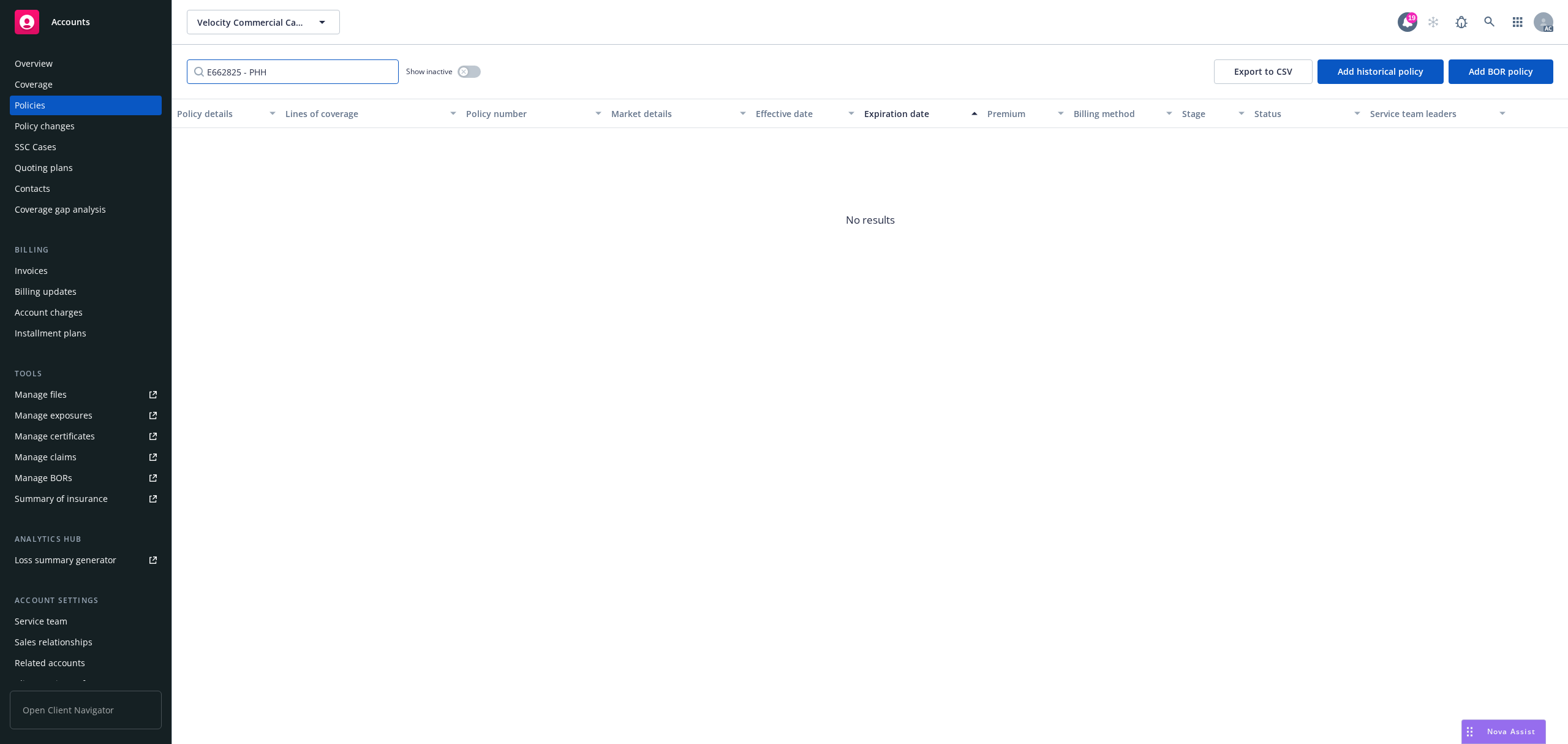
type input "E662825 - PHH"
click at [470, 72] on button "button" at bounding box center [469, 72] width 23 height 12
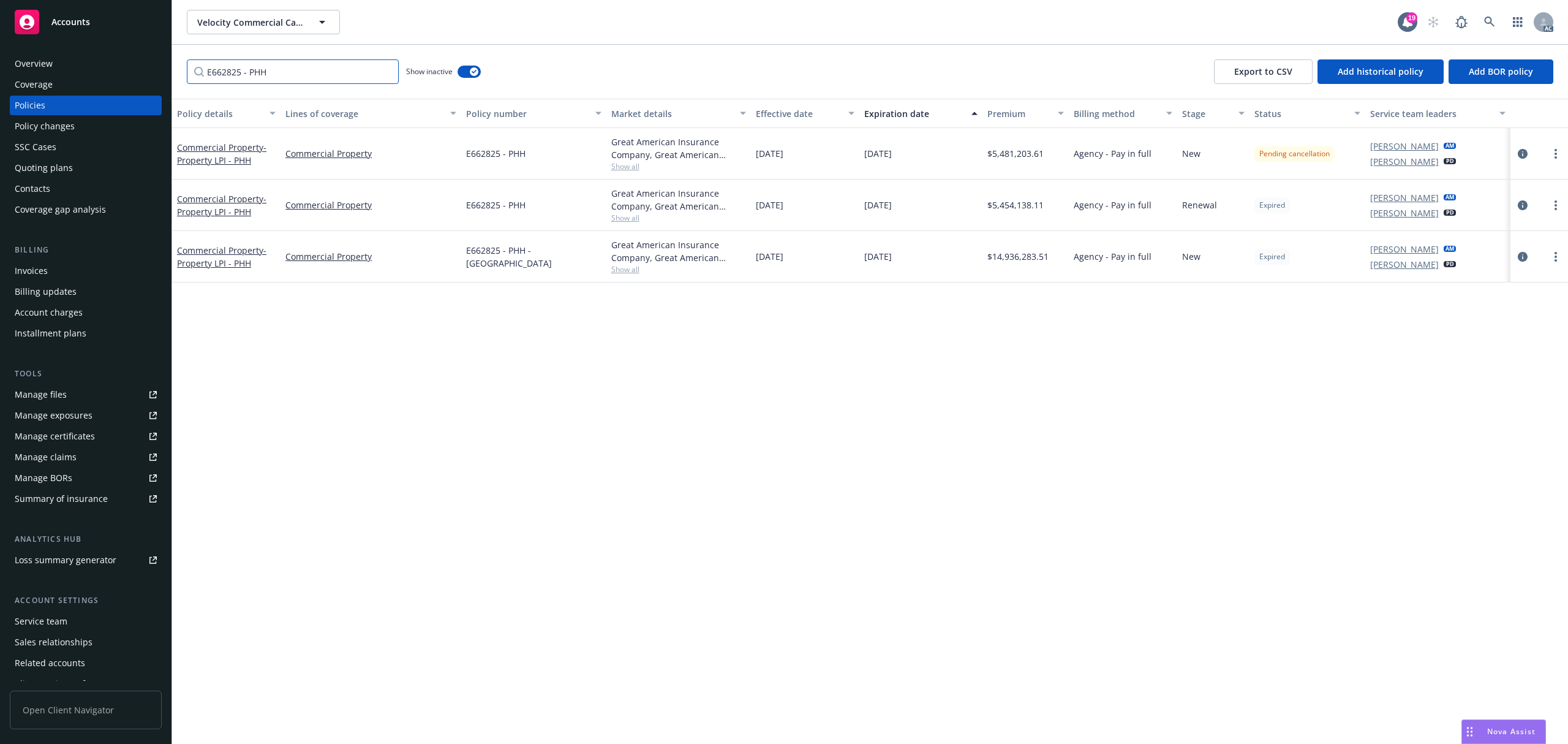
click at [351, 75] on input "E662825 - PHH" at bounding box center [292, 71] width 212 height 25
click at [795, 425] on div "Policy details Lines of coverage Policy number Market details Effective date Ex…" at bounding box center [871, 421] width 1397 height 645
click at [1139, 483] on div "Policy details Lines of coverage Policy number Market details Effective date Ex…" at bounding box center [871, 421] width 1397 height 645
